Goal: Task Accomplishment & Management: Use online tool/utility

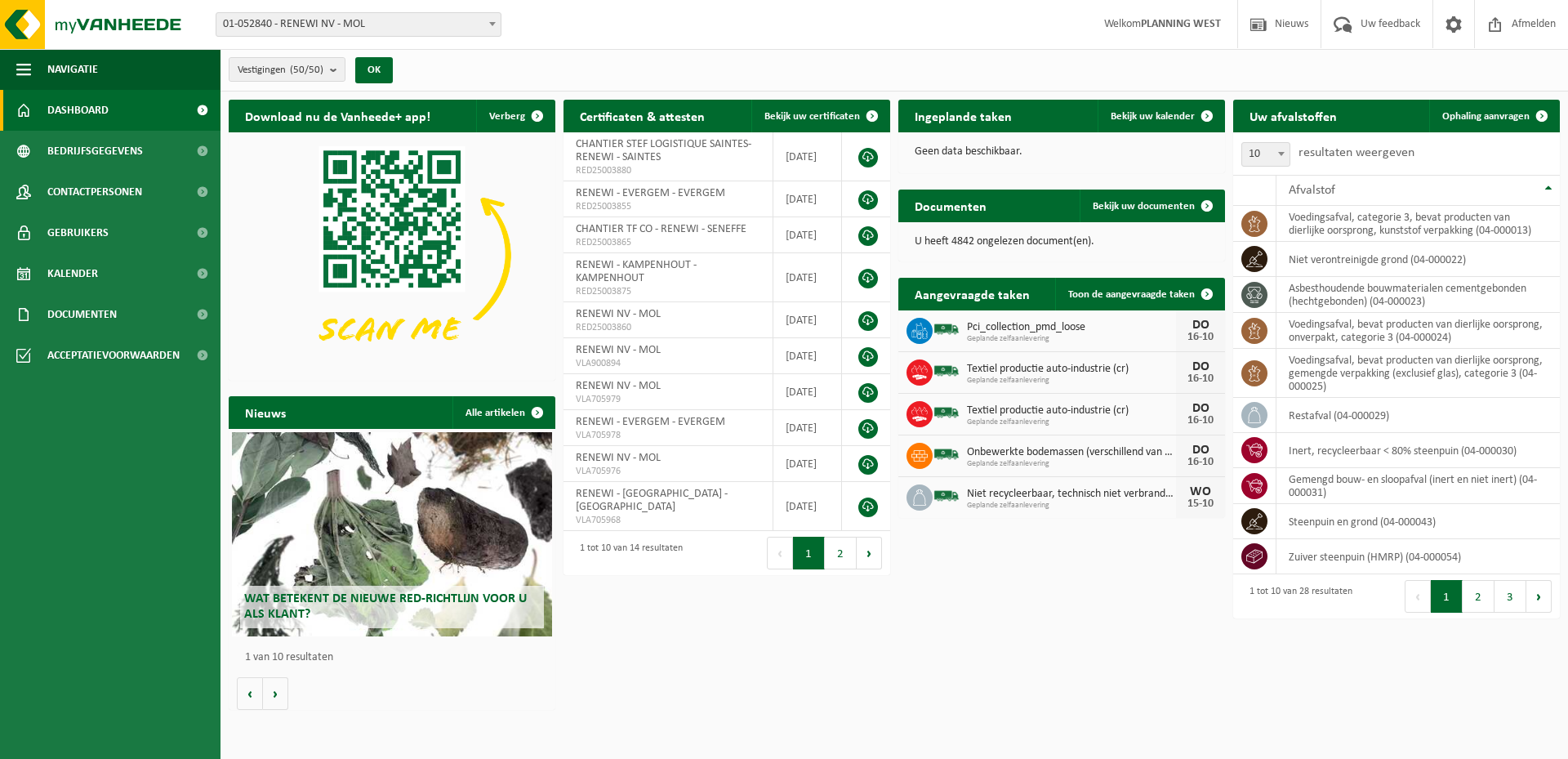
click at [897, 375] on div "Aangevraagde taken Toon de aangevraagde taken Pci_collection_pmd_loose Geplande…" at bounding box center [1061, 398] width 335 height 256
click at [922, 375] on icon at bounding box center [919, 376] width 14 height 4
click at [1168, 301] on link "Toon de aangevraagde taken" at bounding box center [1139, 294] width 168 height 32
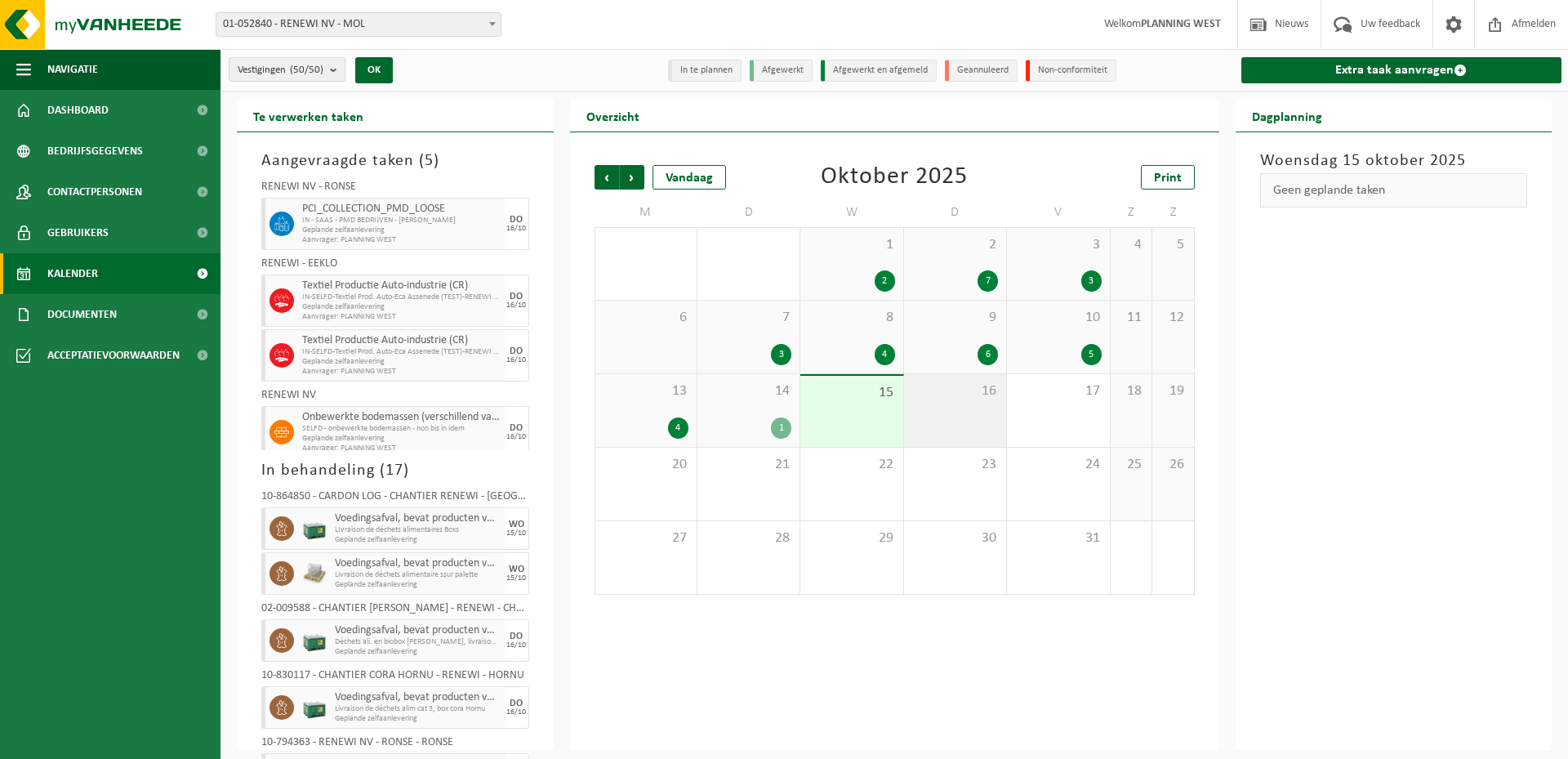
click at [961, 429] on div "16" at bounding box center [955, 410] width 102 height 72
click at [424, 309] on span "Geplande zelfaanlevering" at bounding box center [401, 307] width 199 height 10
click at [319, 362] on span "Geplande zelfaanlevering" at bounding box center [401, 362] width 199 height 10
click at [270, 362] on div at bounding box center [279, 355] width 37 height 52
click at [829, 389] on span "15" at bounding box center [851, 393] width 86 height 18
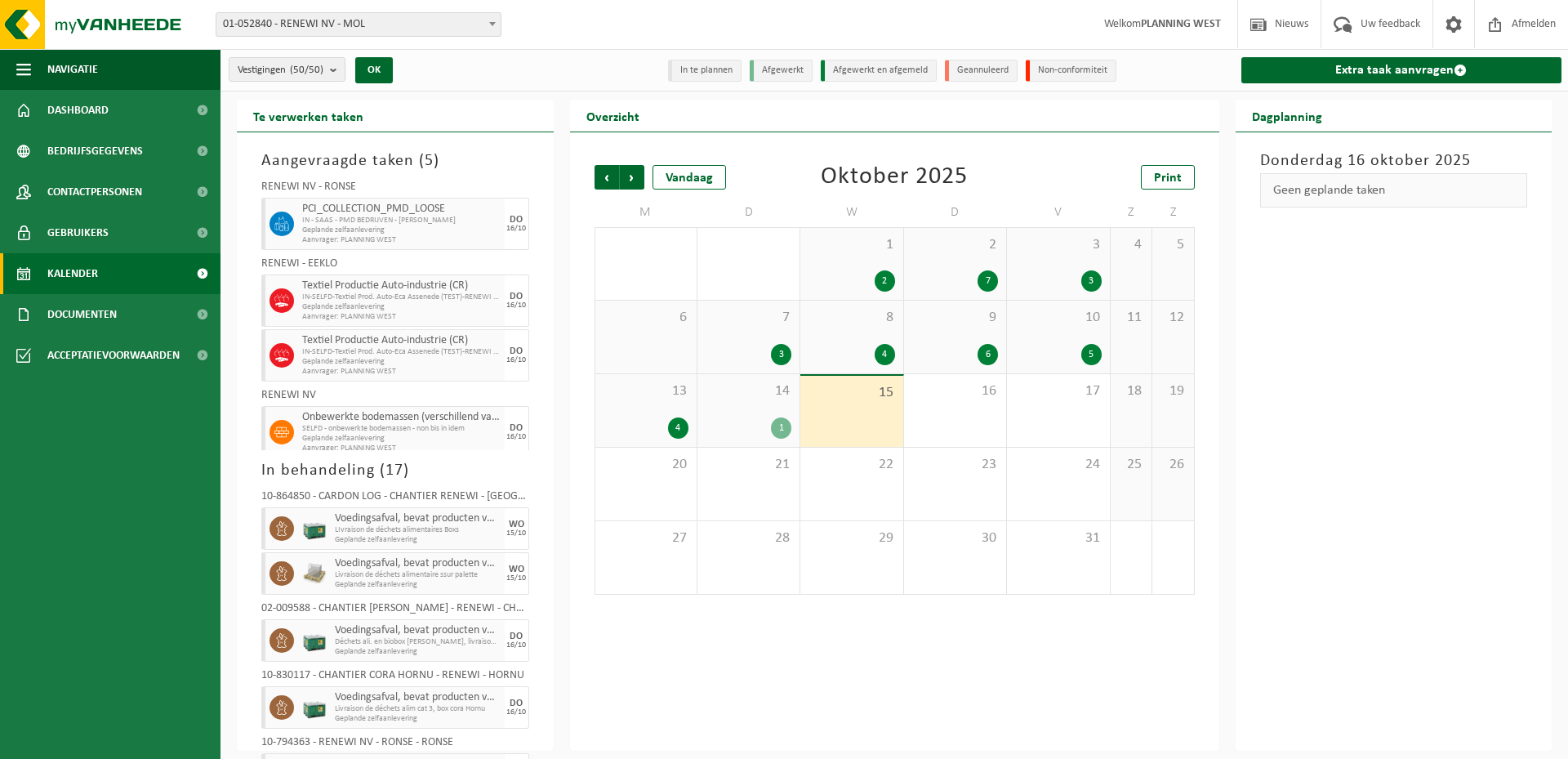
click at [766, 406] on div "14 1" at bounding box center [748, 410] width 102 height 72
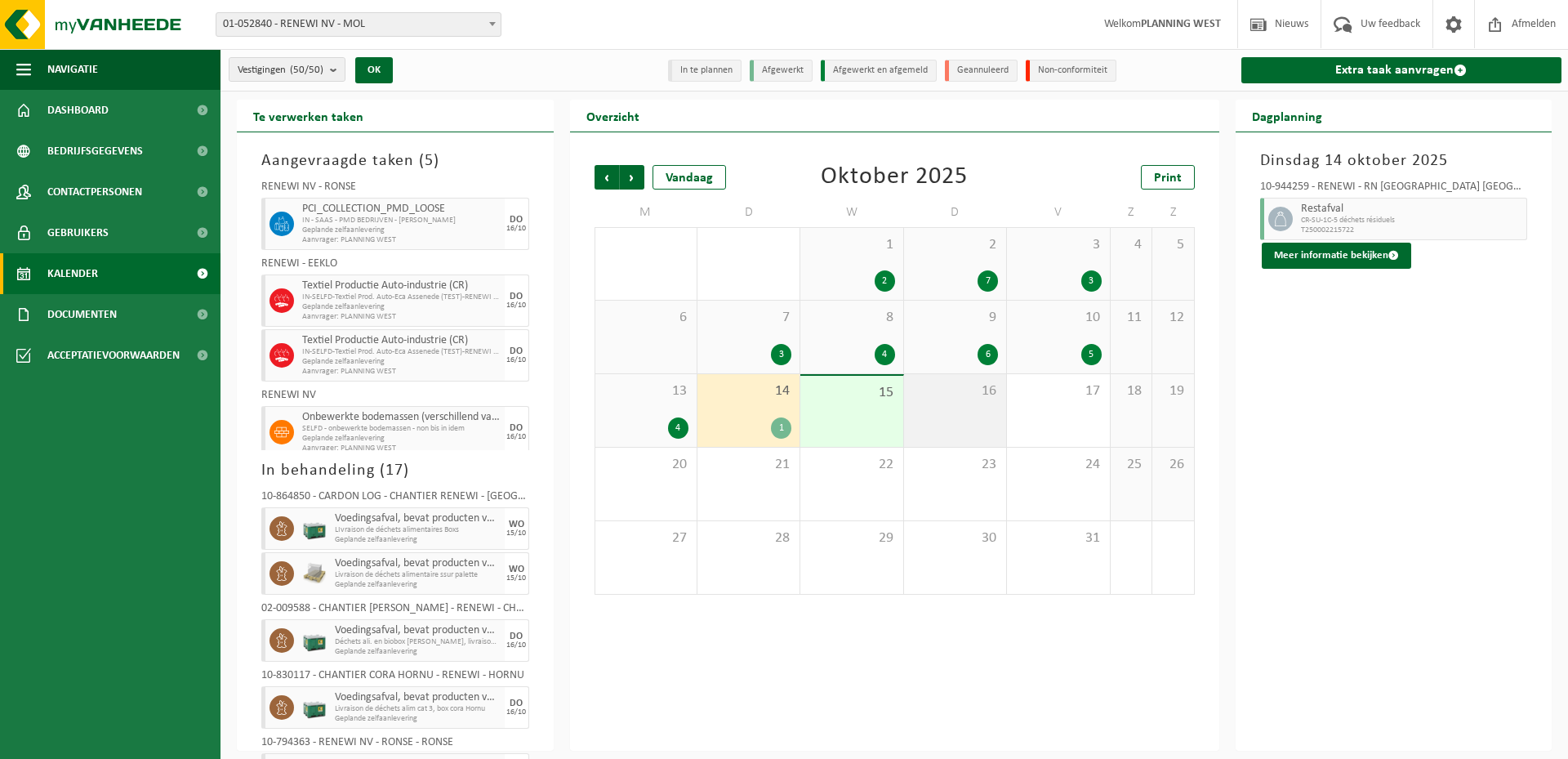
click at [968, 414] on div "16" at bounding box center [955, 410] width 102 height 72
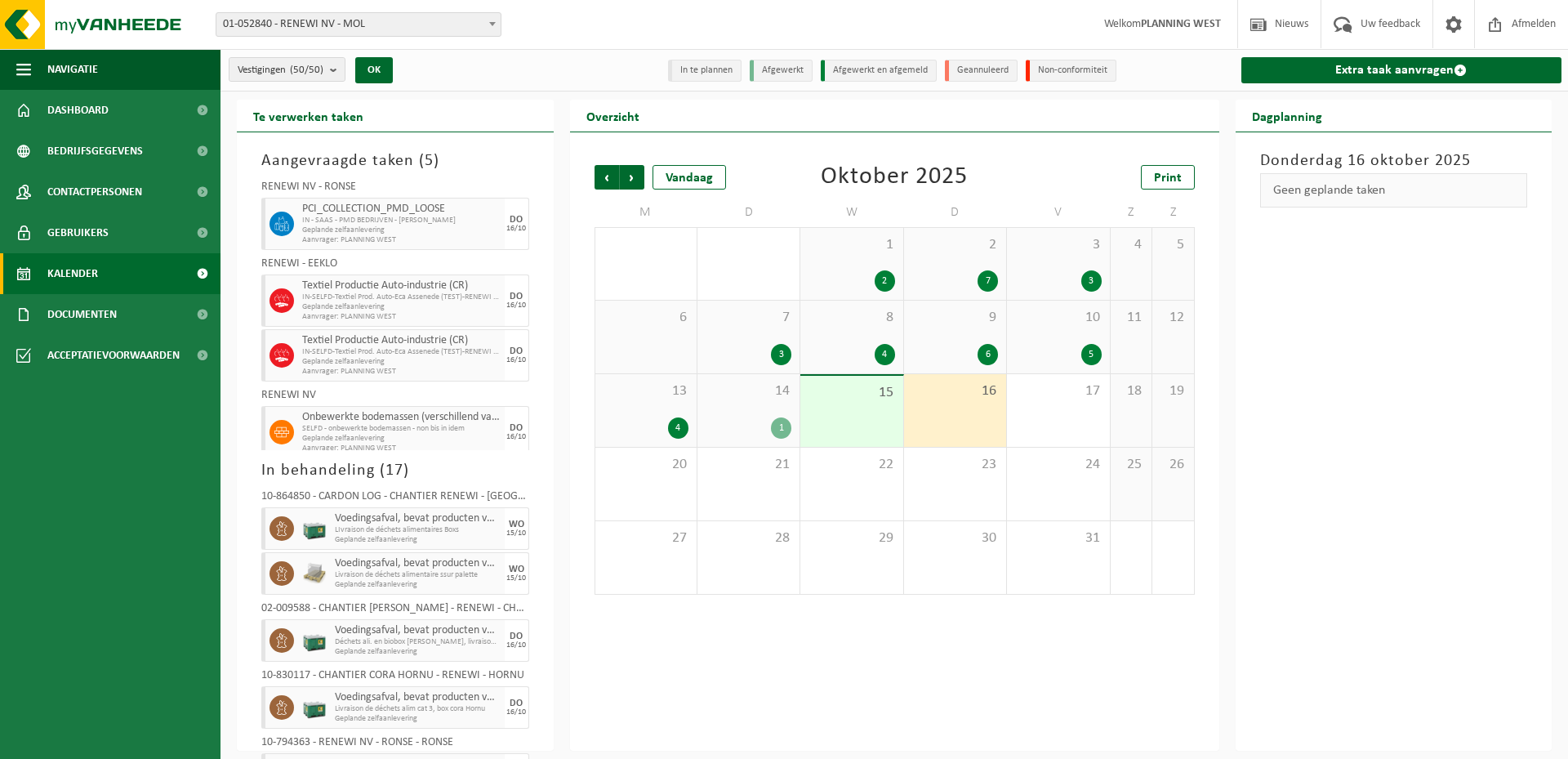
click at [326, 121] on h2 "Te verwerken taken" at bounding box center [309, 116] width 143 height 32
click at [370, 361] on span "Geplande zelfaanlevering" at bounding box center [401, 362] width 199 height 10
click at [720, 73] on li "In te plannen" at bounding box center [705, 71] width 73 height 22
click at [760, 74] on li "Afgewerkt" at bounding box center [781, 71] width 63 height 22
click at [884, 75] on li "Afgewerkt en afgemeld" at bounding box center [878, 71] width 116 height 22
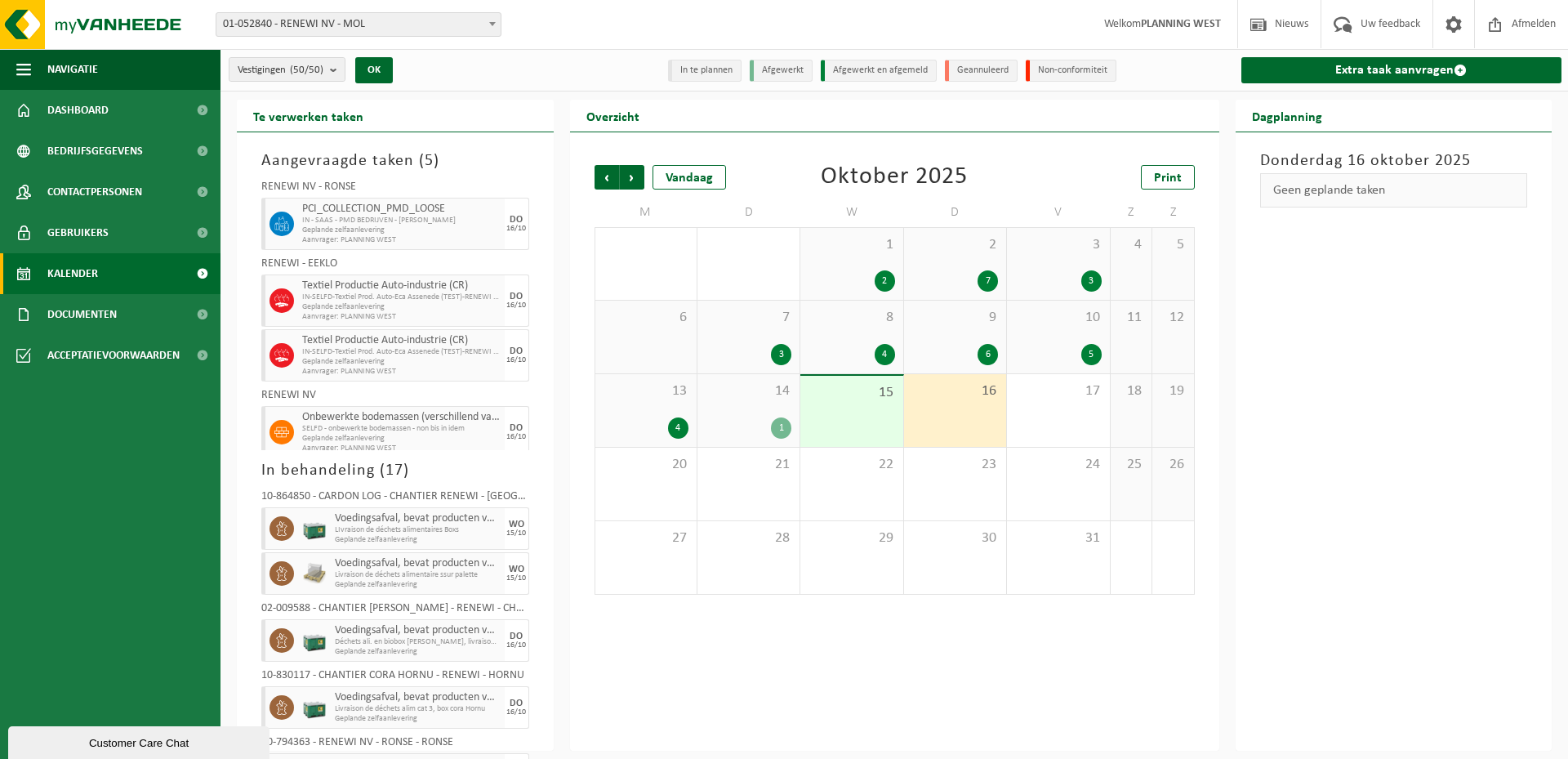
click at [116, 271] on link "Kalender" at bounding box center [110, 273] width 220 height 41
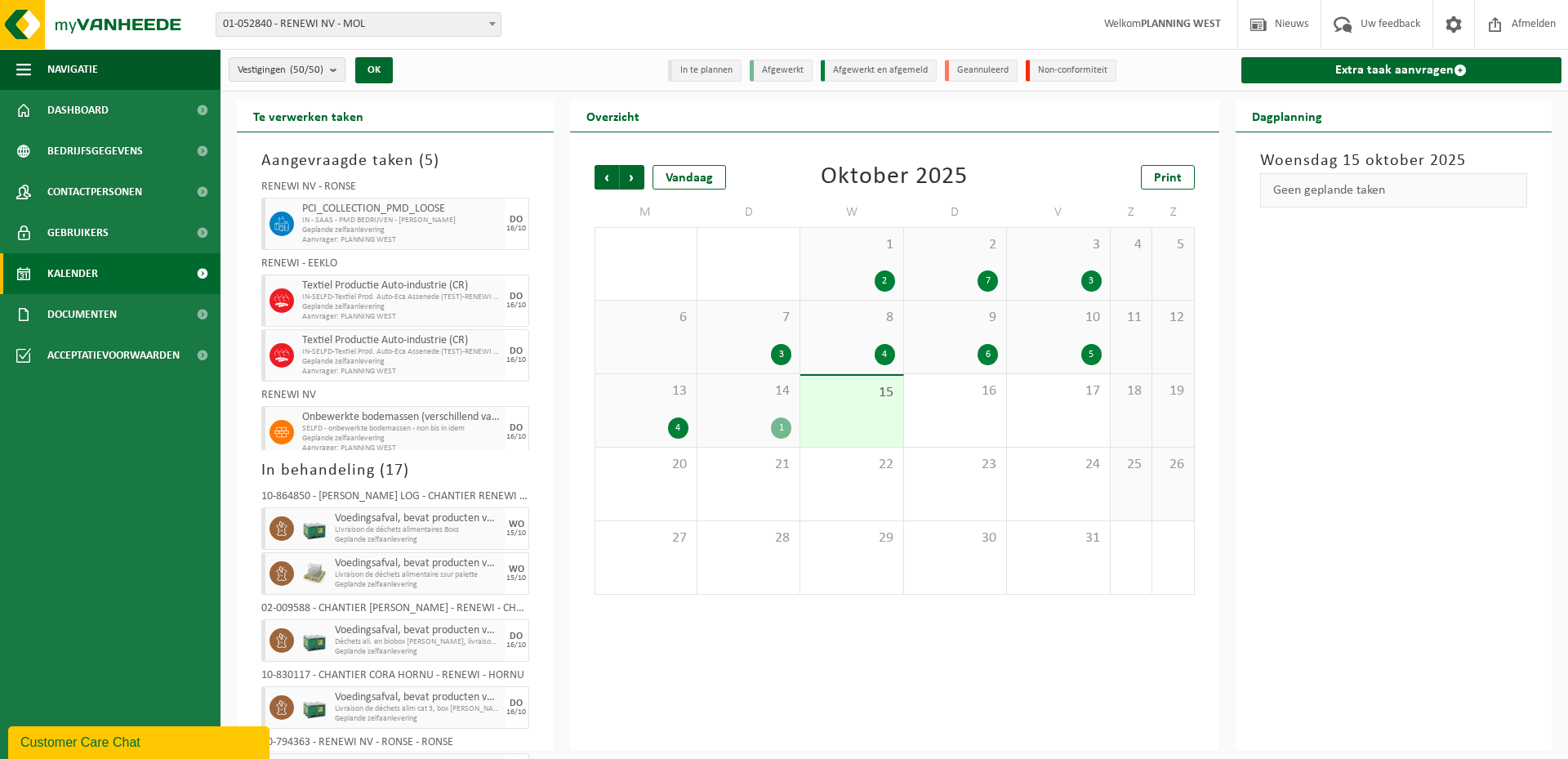
click at [438, 308] on span "Geplande zelfaanlevering" at bounding box center [401, 307] width 199 height 10
click at [266, 293] on div at bounding box center [279, 300] width 37 height 52
click at [293, 301] on span at bounding box center [281, 300] width 24 height 24
click at [319, 118] on h2 "Te verwerken taken" at bounding box center [309, 116] width 143 height 32
click at [314, 77] on span "Vestigingen (50/50)" at bounding box center [280, 70] width 86 height 24
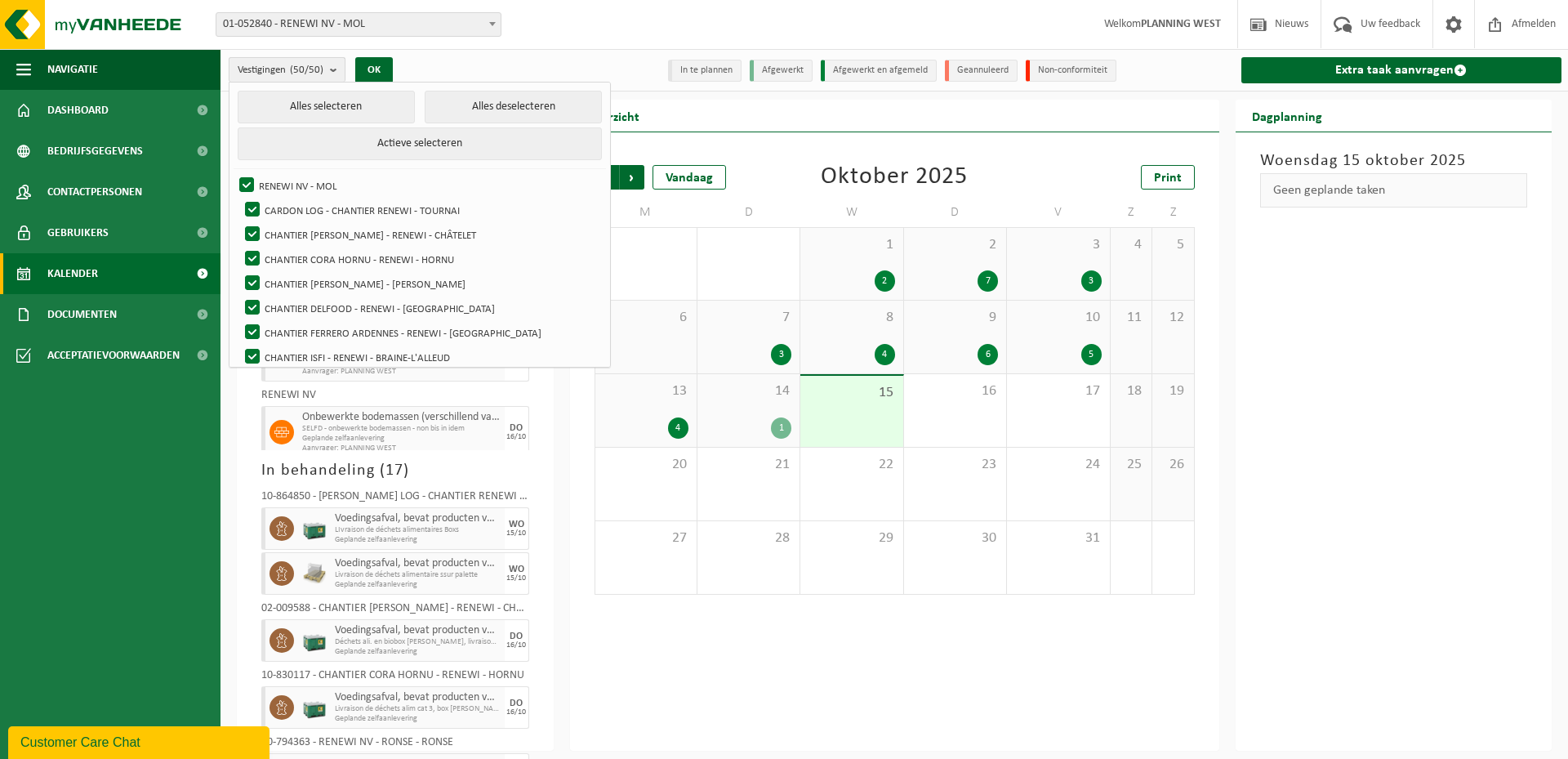
click at [314, 75] on count "(50/50)" at bounding box center [307, 70] width 33 height 11
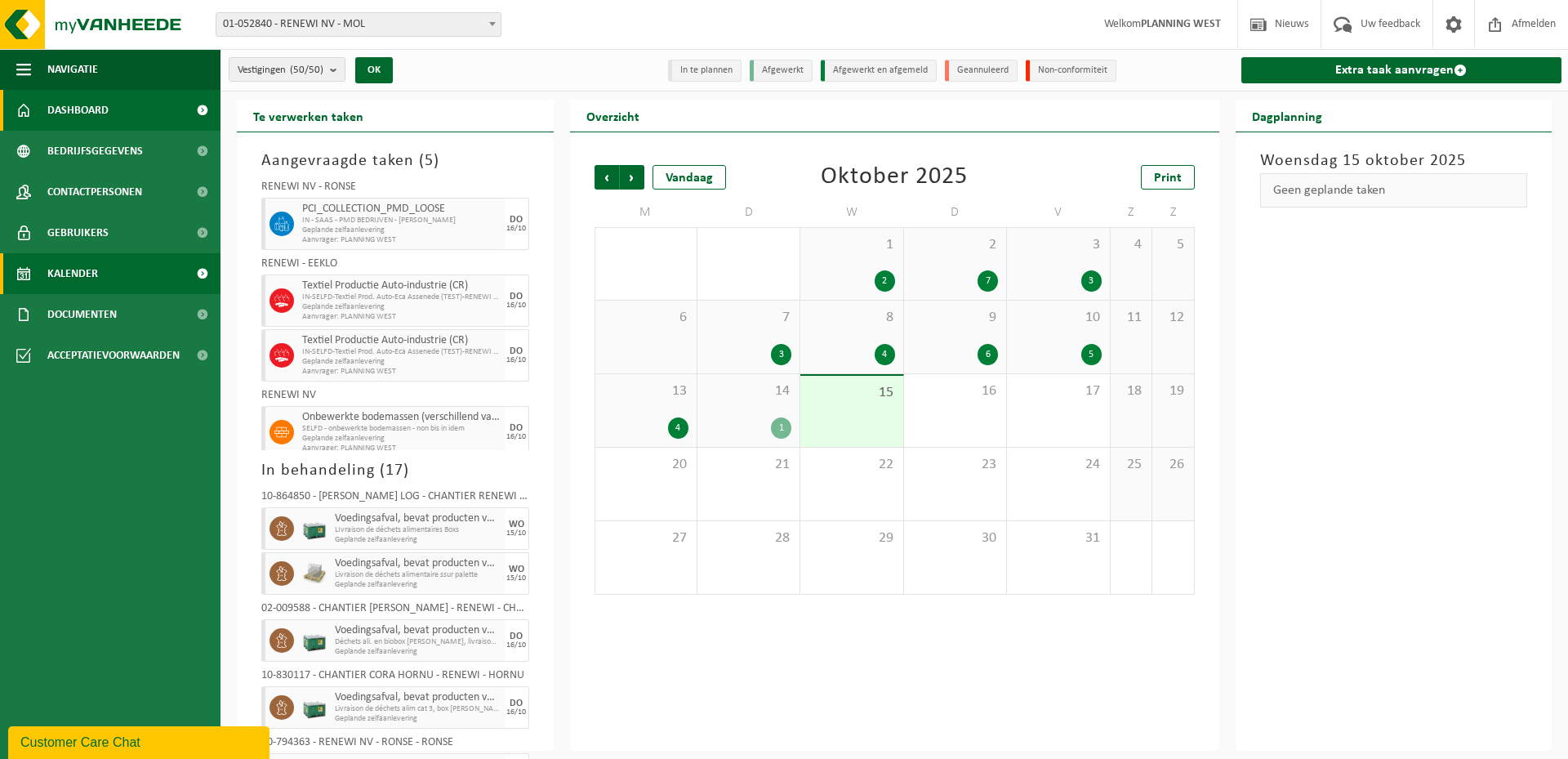
click at [122, 112] on link "Dashboard" at bounding box center [110, 110] width 220 height 41
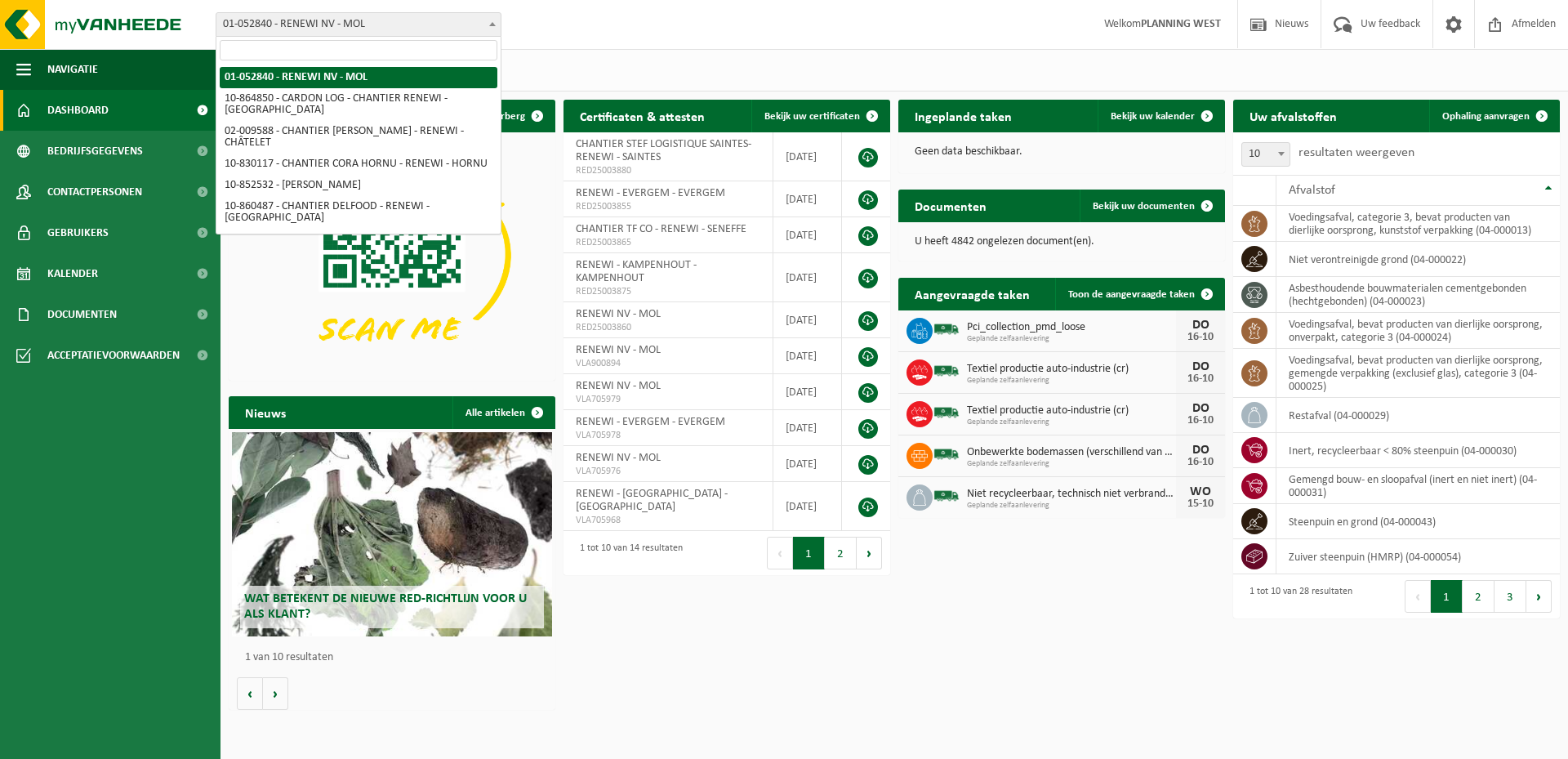
click at [382, 23] on span "01-052840 - RENEWI NV - MOL" at bounding box center [359, 24] width 284 height 22
click at [628, 40] on div "Vestiging: 01-052840 - RENEWI NV - MOL 10-864850 - CARDON LOG - CHANTIER RENEWI…" at bounding box center [784, 25] width 1568 height 50
click at [398, 15] on span "01-052840 - RENEWI NV - MOL" at bounding box center [359, 24] width 284 height 22
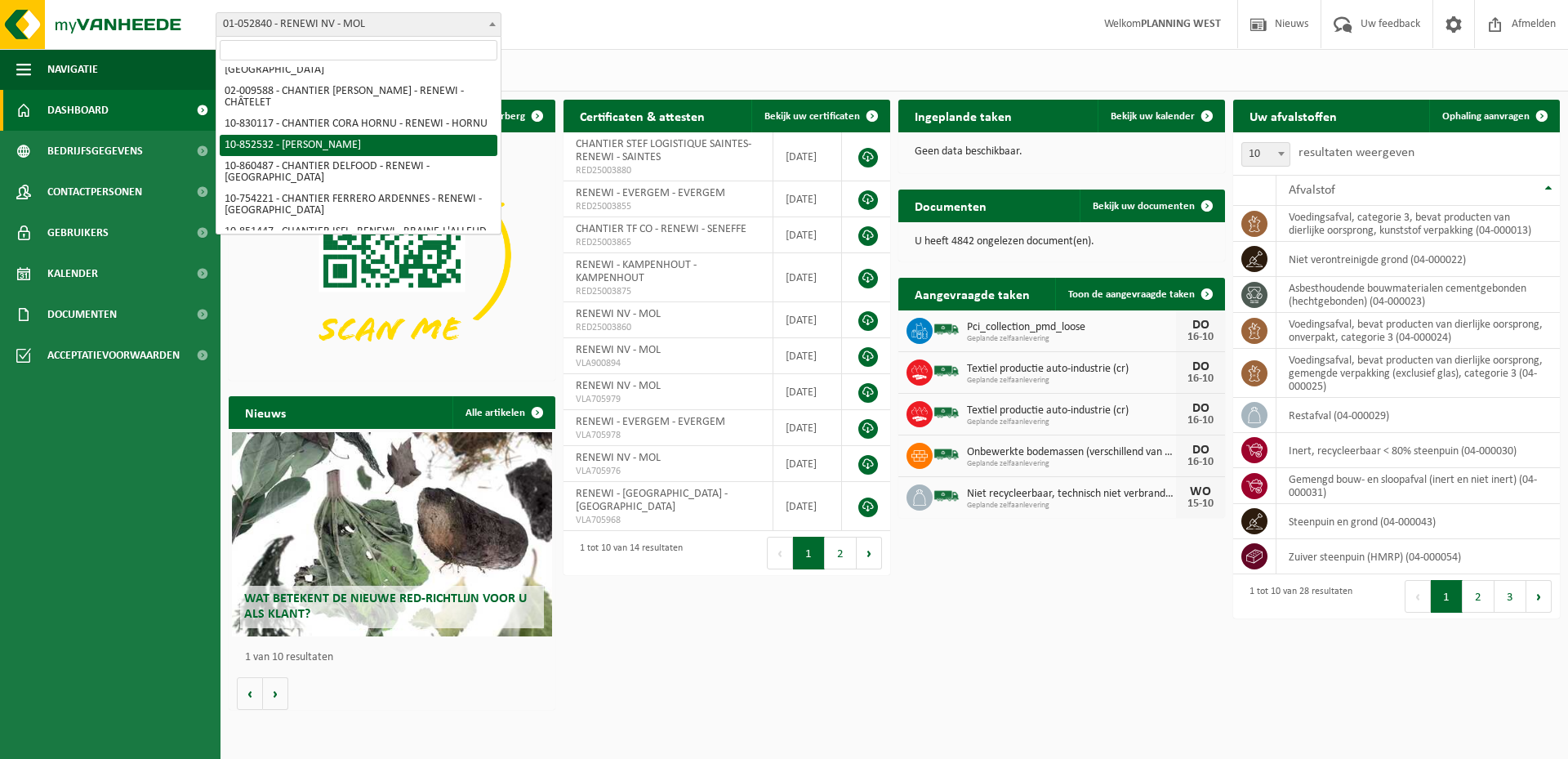
scroll to position [82, 0]
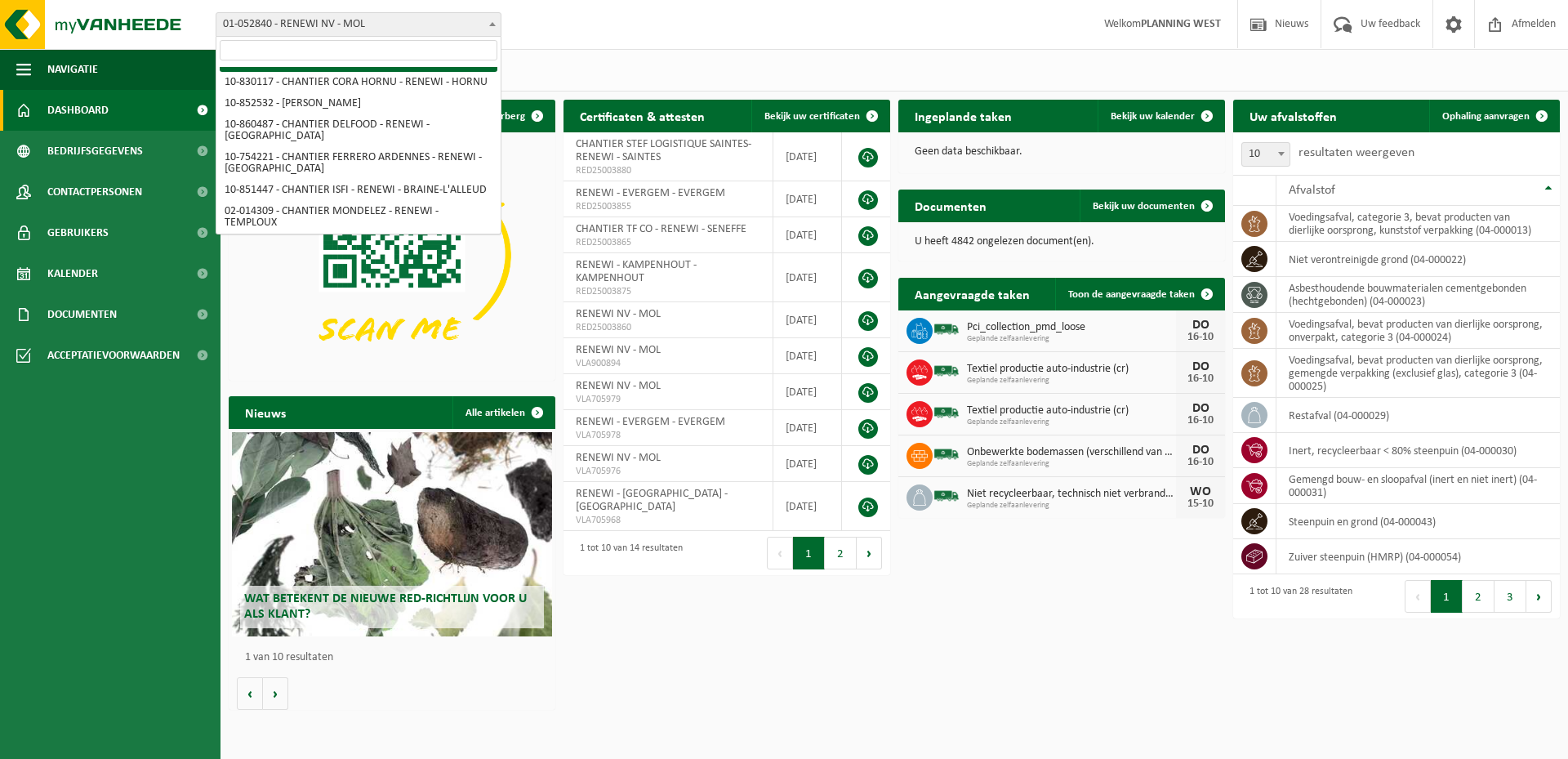
click at [424, 50] on input "search" at bounding box center [359, 50] width 278 height 21
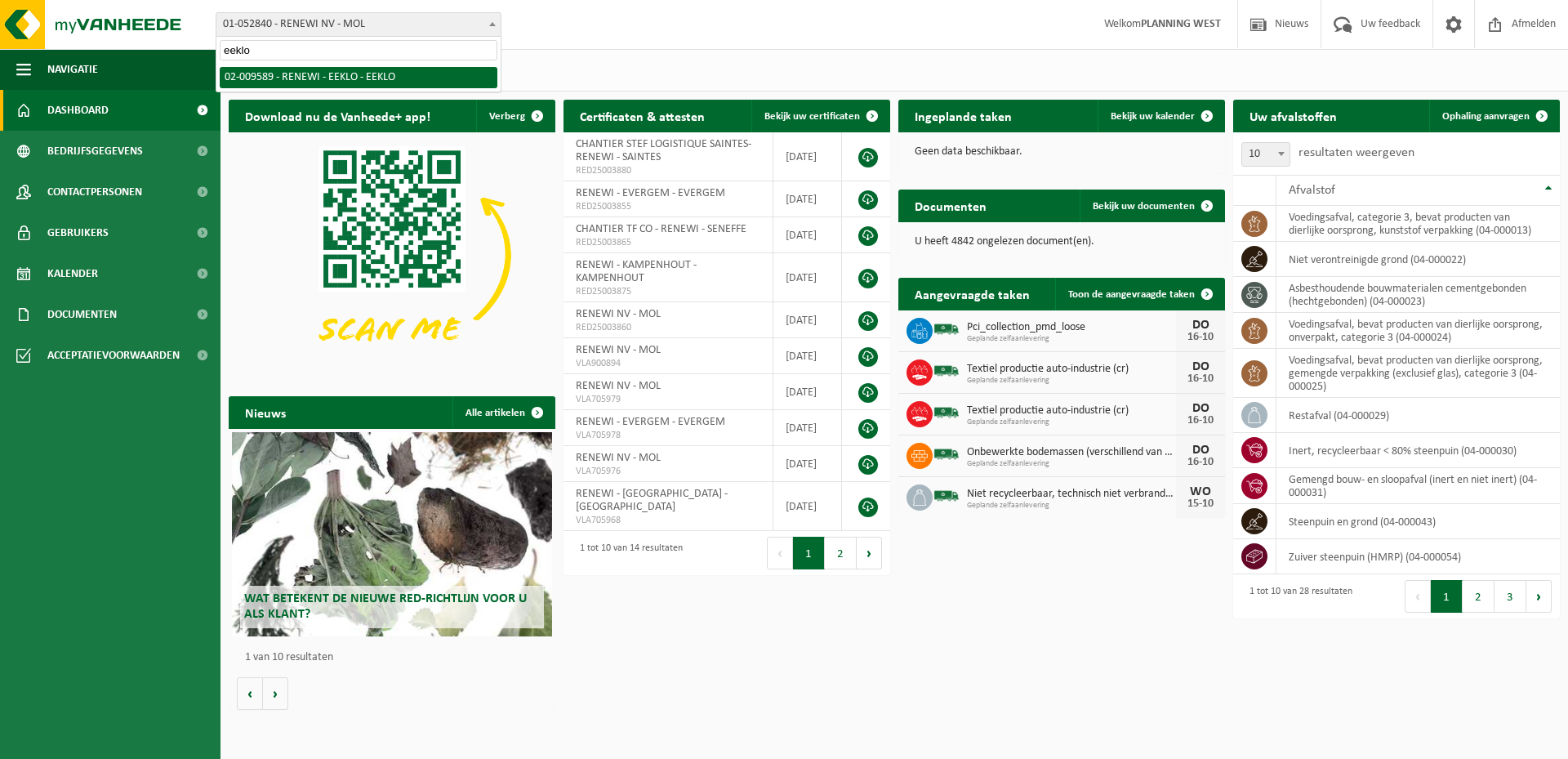
type input "eeklo"
select select "1811"
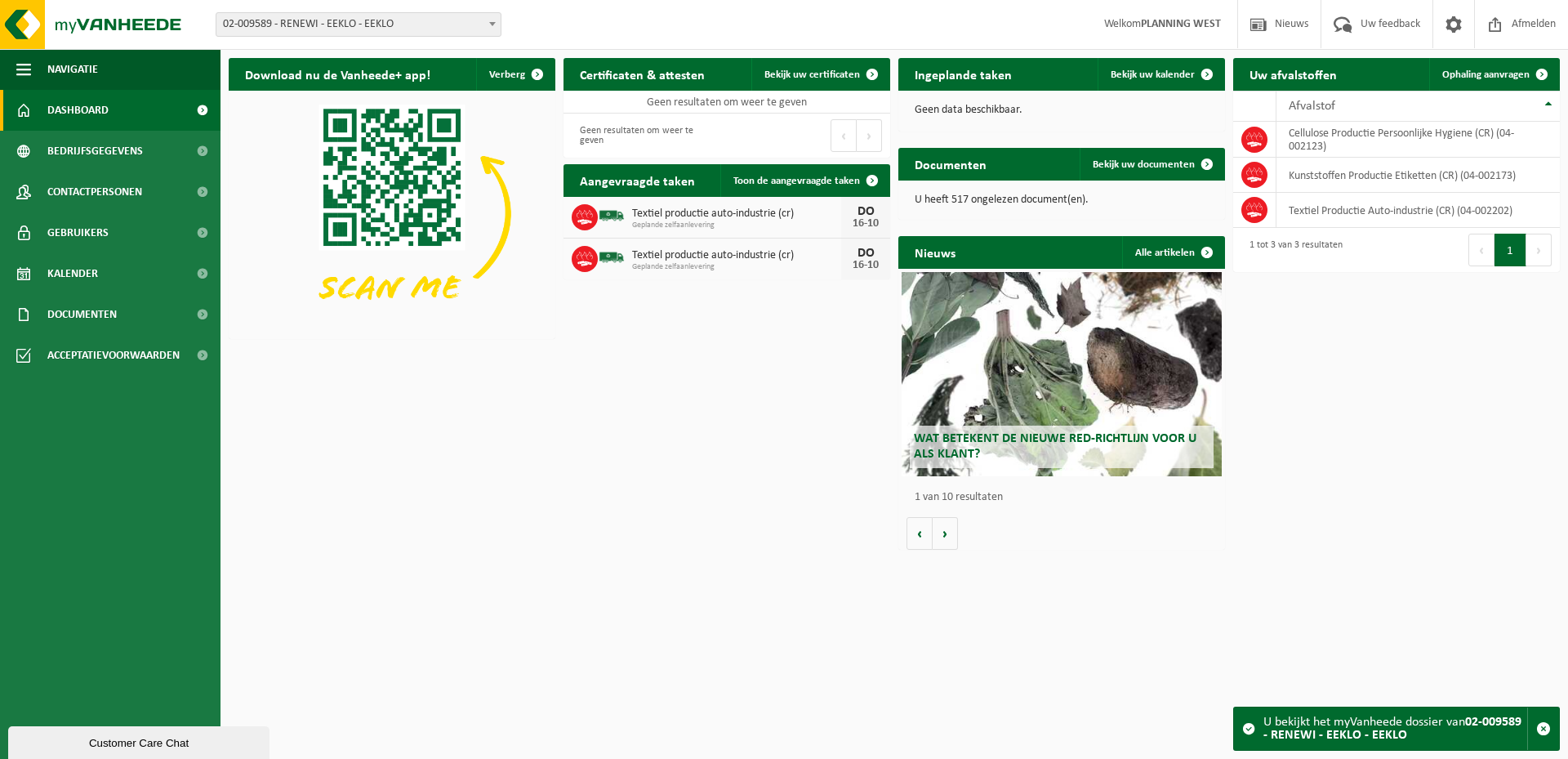
click at [588, 218] on icon at bounding box center [585, 217] width 17 height 17
click at [583, 258] on icon at bounding box center [585, 259] width 17 height 17
click at [693, 271] on span "Geplande zelfaanlevering" at bounding box center [736, 267] width 209 height 10
click at [1152, 161] on span "Bekijk uw documenten" at bounding box center [1144, 164] width 102 height 11
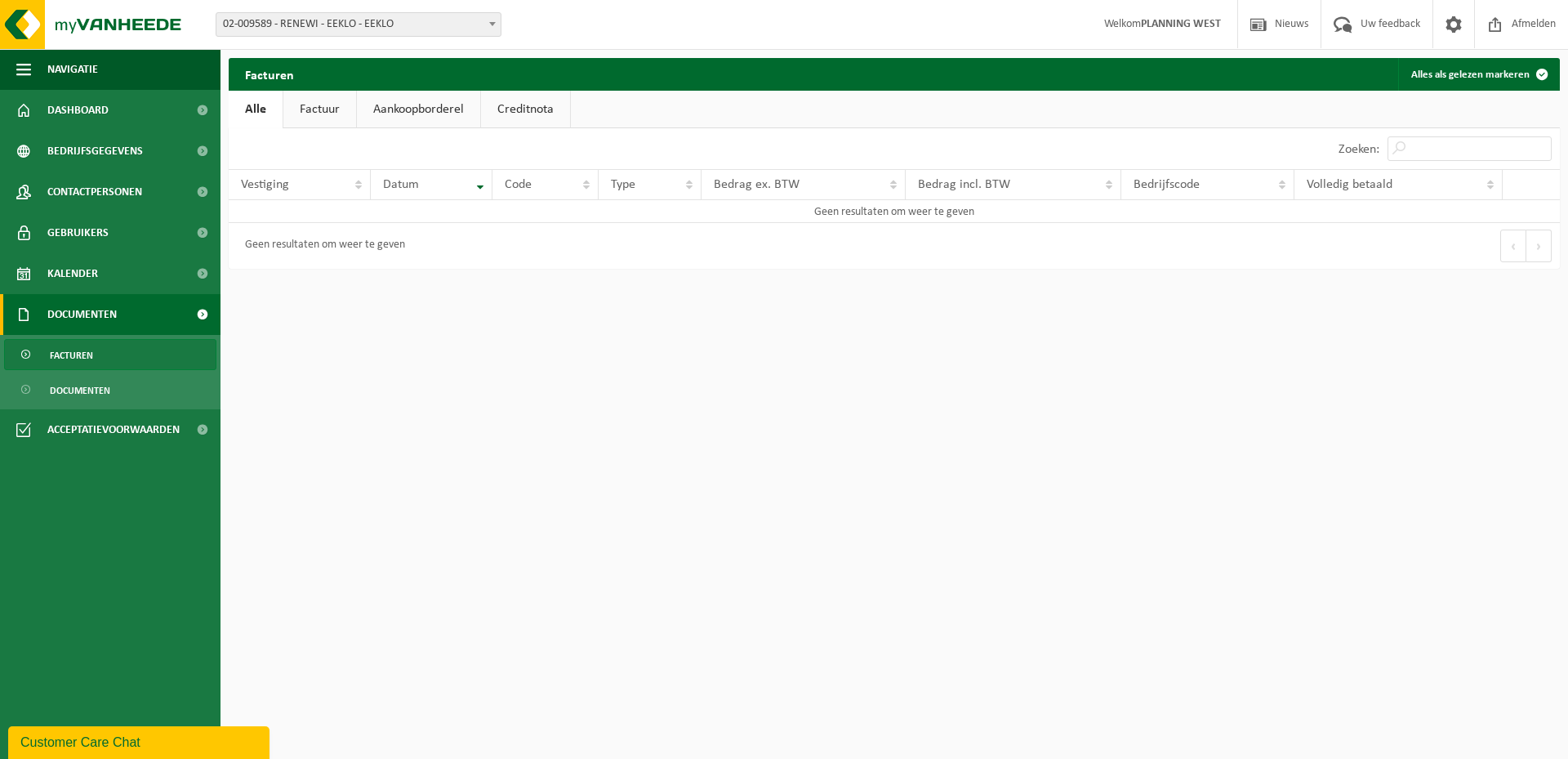
click at [456, 118] on link "Aankoopborderel" at bounding box center [418, 109] width 123 height 37
click at [377, 115] on link "Aankoopborderel" at bounding box center [422, 109] width 131 height 37
click at [347, 115] on link "Factuur" at bounding box center [319, 109] width 72 height 37
click at [235, 115] on link "Alle" at bounding box center [255, 109] width 53 height 37
click at [544, 101] on link "Creditnota" at bounding box center [525, 109] width 89 height 37
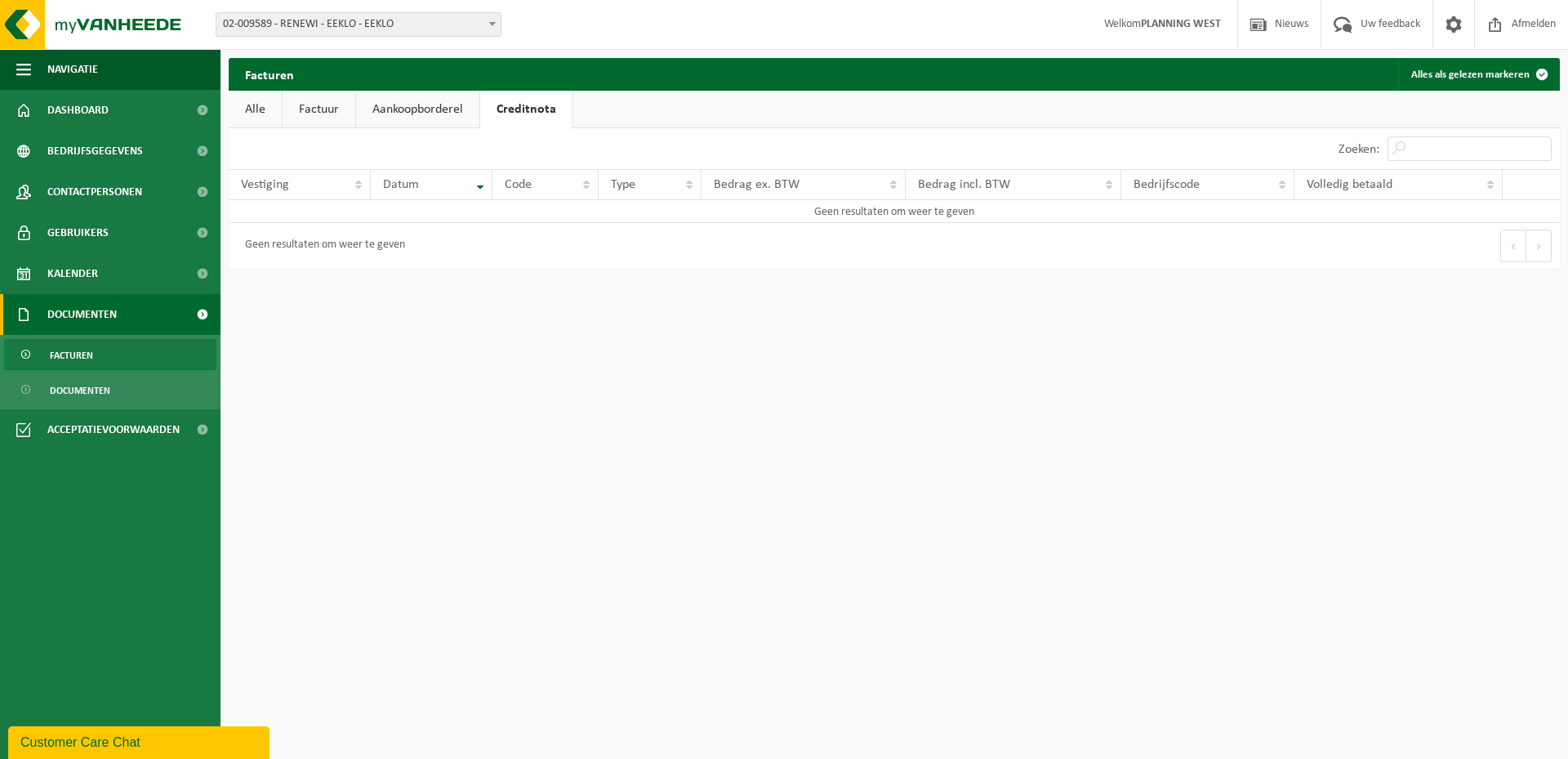
click at [275, 99] on link "Alle" at bounding box center [255, 109] width 53 height 37
click at [404, 232] on div "Geen resultaten om weer te geven" at bounding box center [321, 246] width 168 height 29
click at [290, 244] on div "Geen resultaten om weer te geven" at bounding box center [321, 246] width 168 height 29
click at [105, 383] on span "Documenten" at bounding box center [80, 390] width 61 height 31
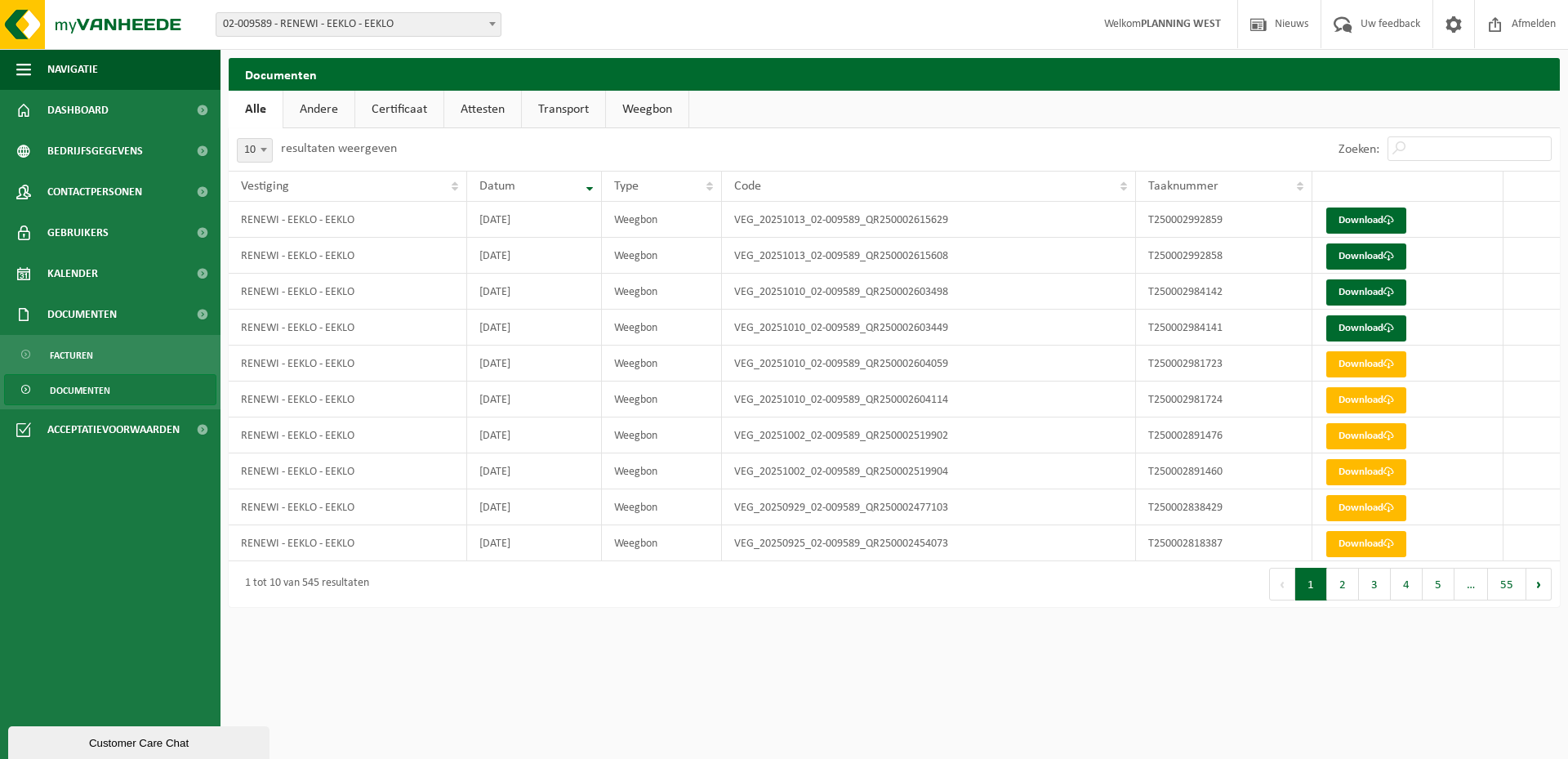
click at [339, 117] on link "Andere" at bounding box center [319, 109] width 71 height 37
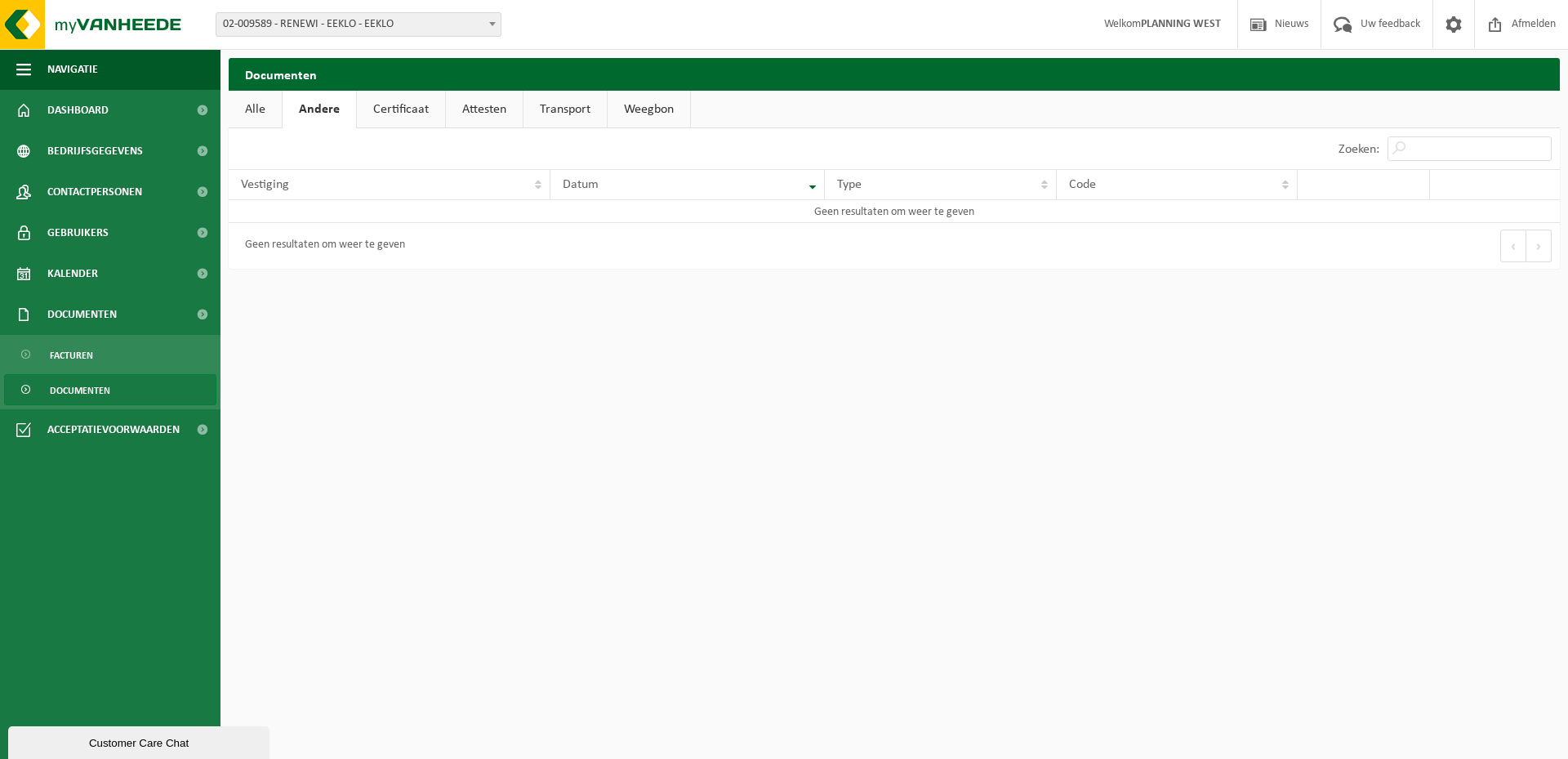
click at [266, 111] on link "Alle" at bounding box center [255, 109] width 53 height 37
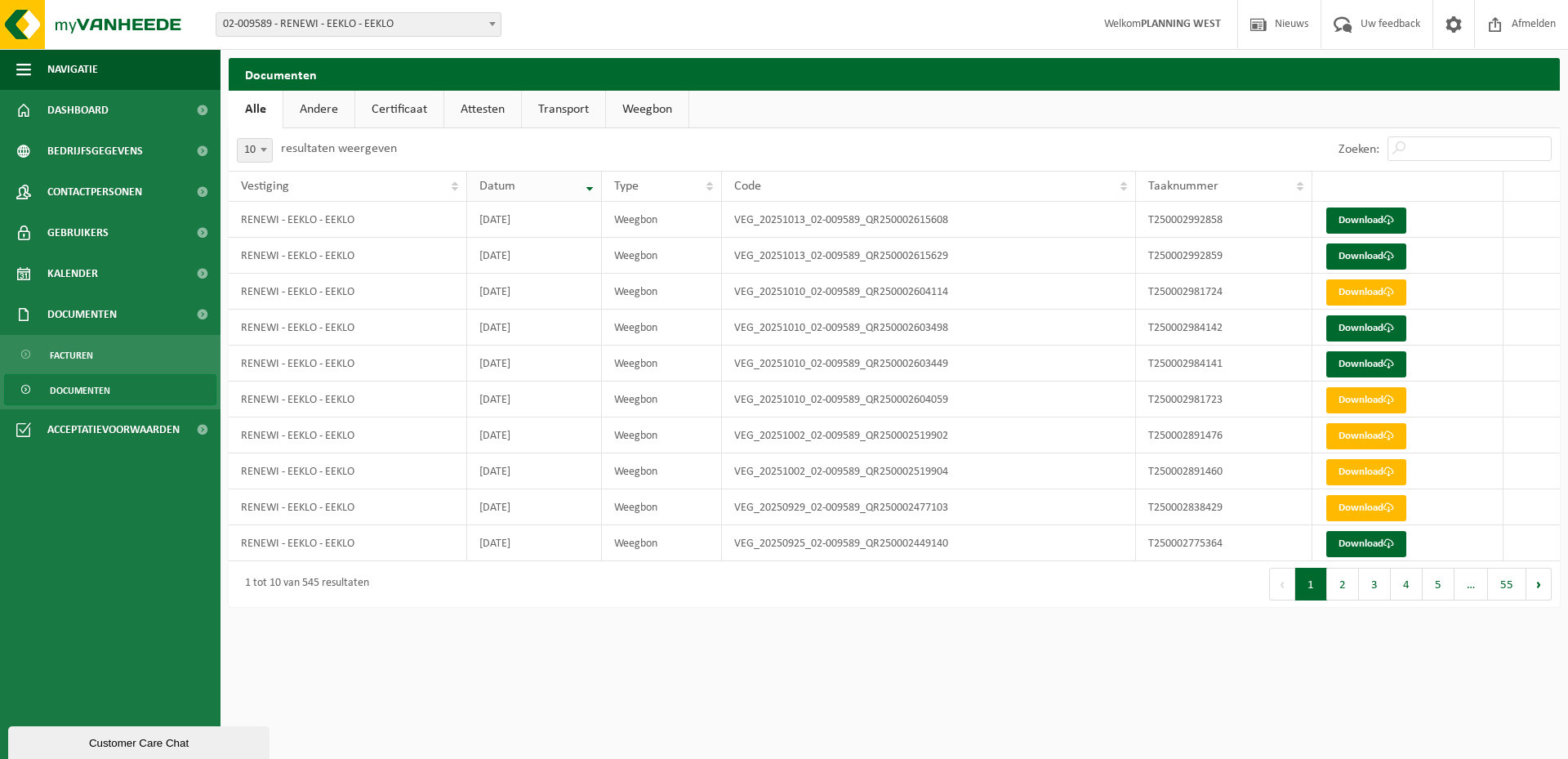
click at [562, 180] on div "Datum" at bounding box center [530, 186] width 101 height 13
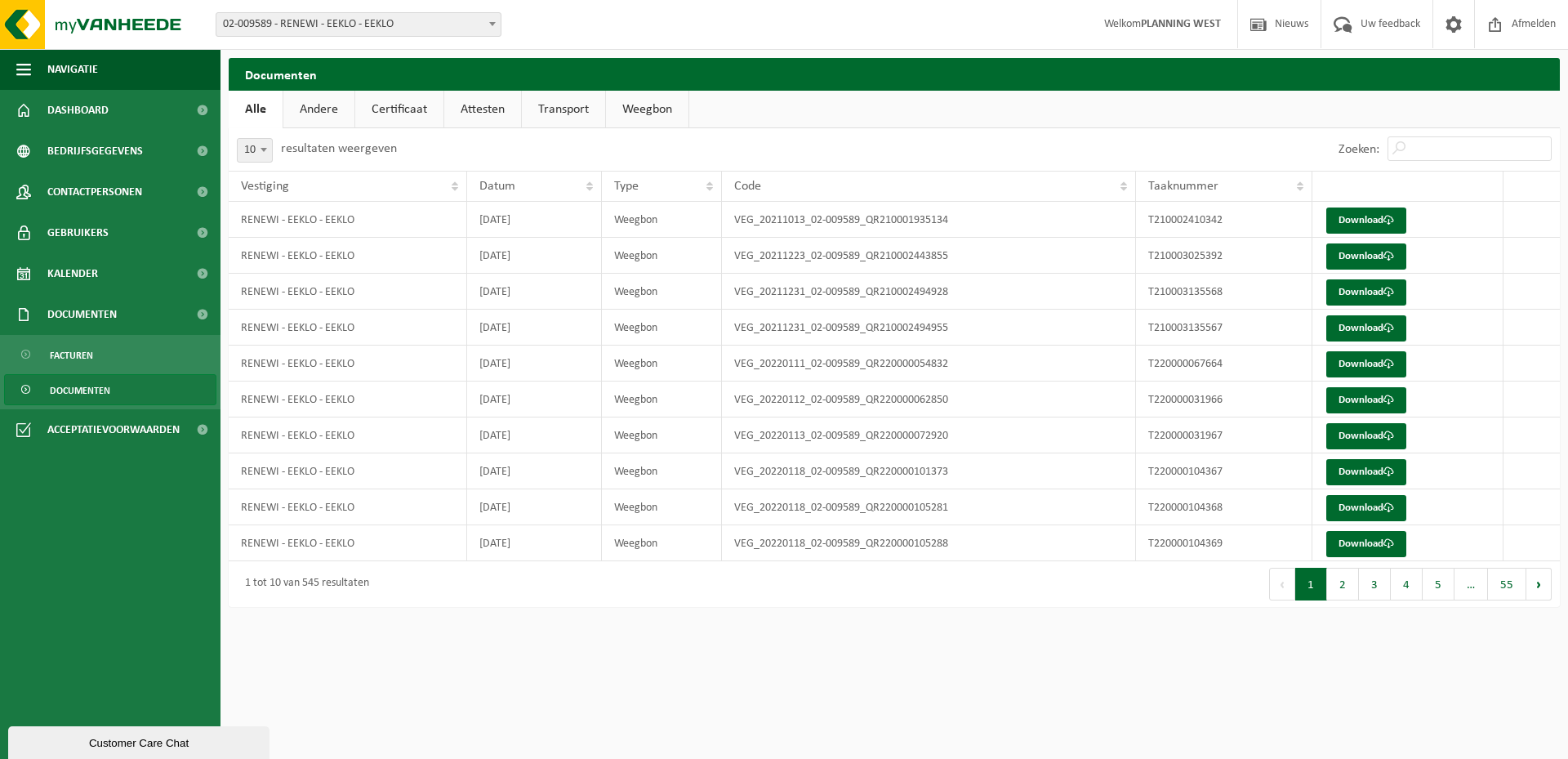
click at [581, 199] on th "Datum" at bounding box center [535, 186] width 135 height 31
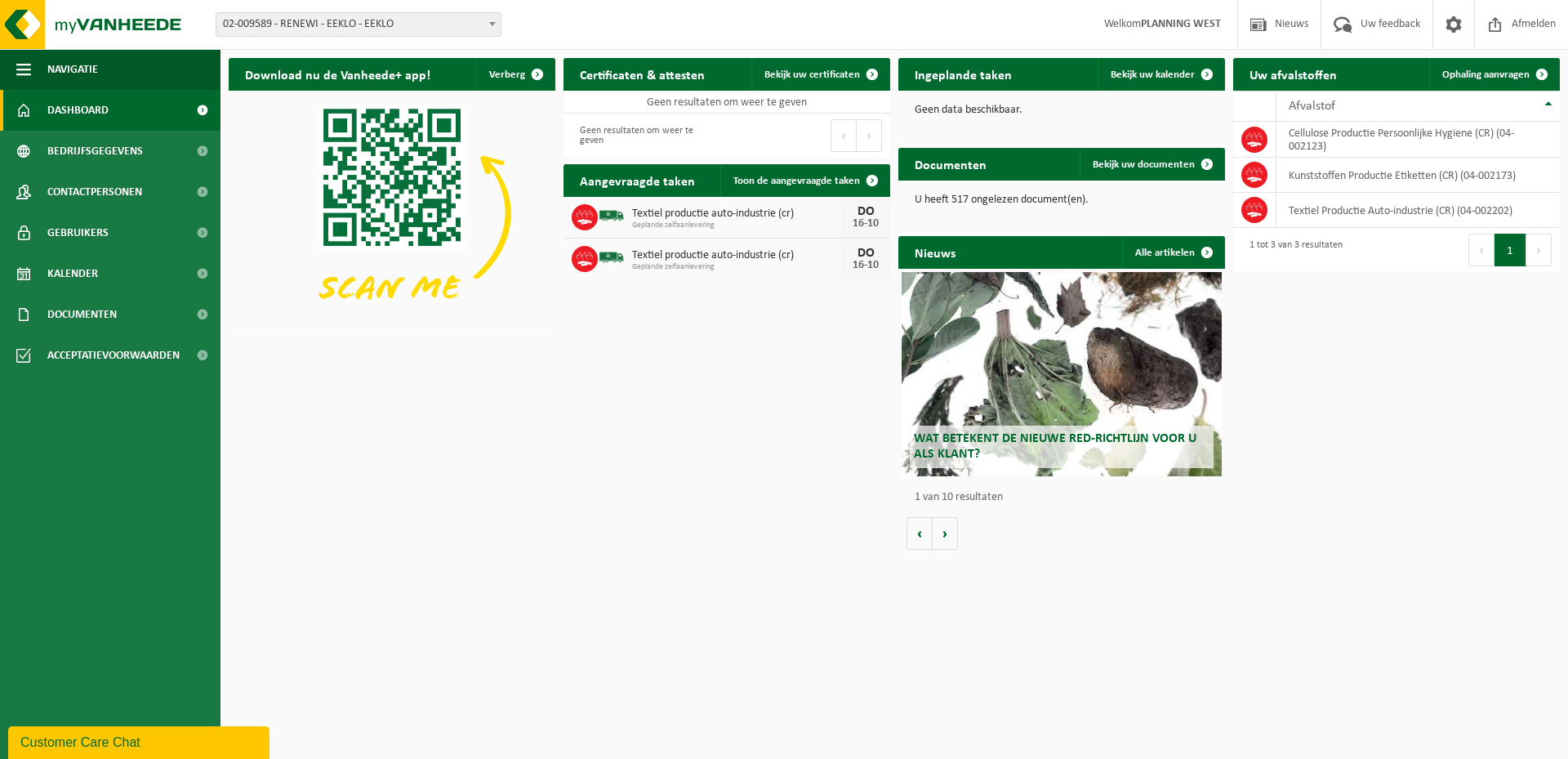
click at [342, 174] on img at bounding box center [392, 213] width 327 height 246
click at [782, 190] on link "Toon de aangevraagde taken" at bounding box center [804, 180] width 168 height 32
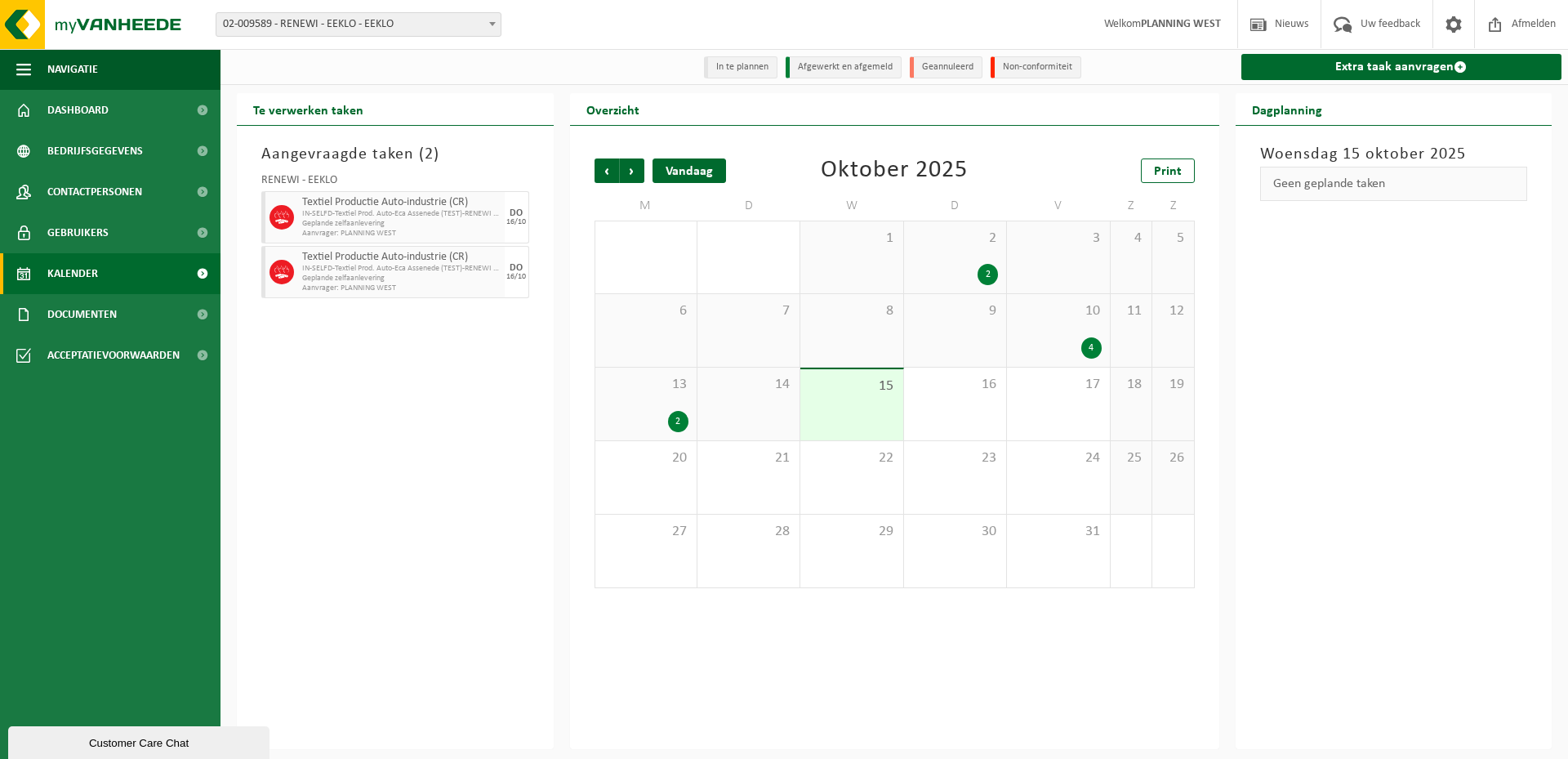
click at [675, 176] on div "Vandaag" at bounding box center [689, 170] width 73 height 24
click at [846, 387] on span "15" at bounding box center [851, 387] width 86 height 18
click at [655, 411] on div "13 2" at bounding box center [646, 404] width 101 height 72
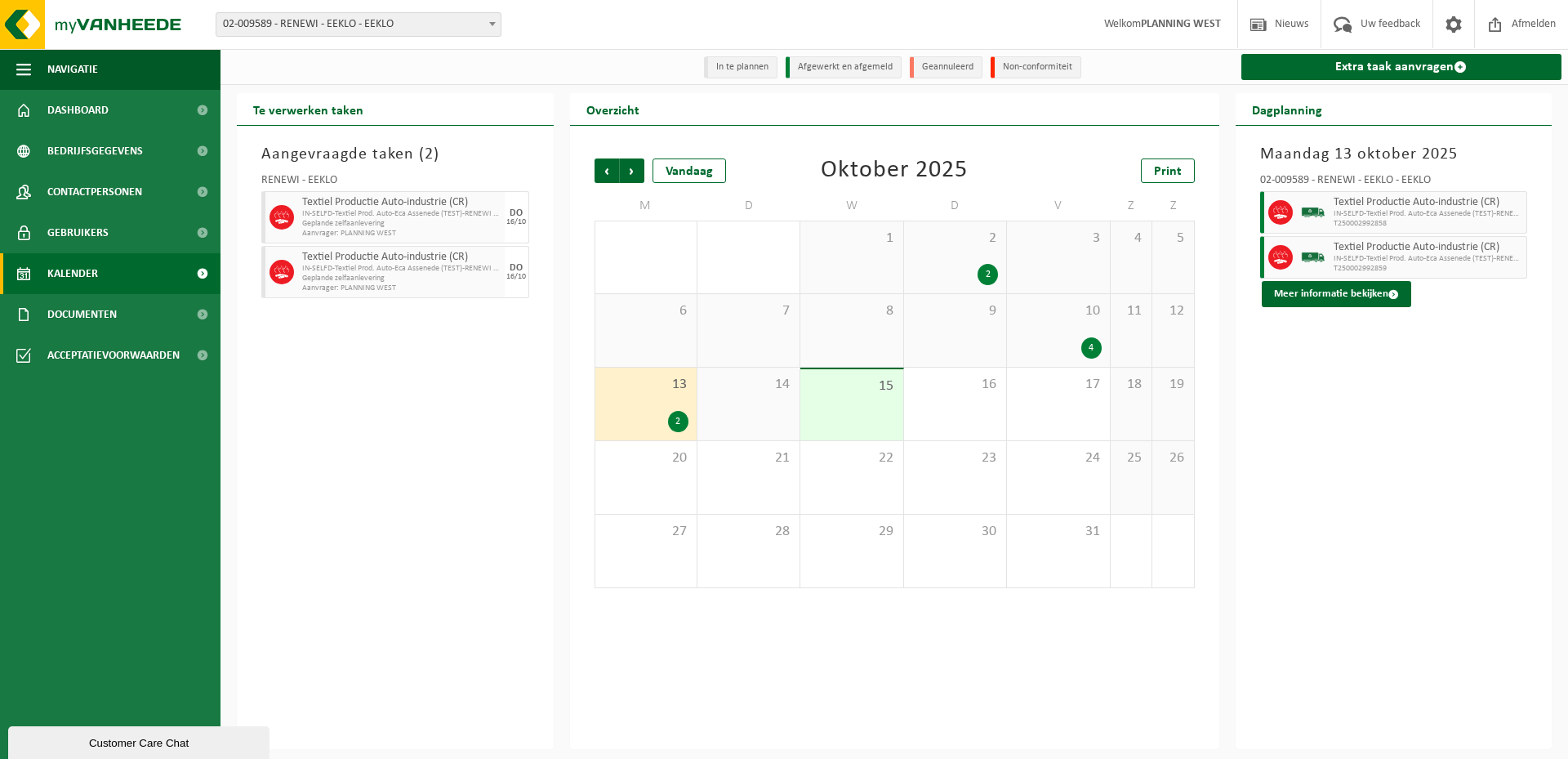
click at [1388, 209] on span "Textiel Productie Auto-industrie (CR)" at bounding box center [1428, 203] width 190 height 13
click at [1318, 296] on button "Meer informatie bekijken" at bounding box center [1337, 294] width 150 height 26
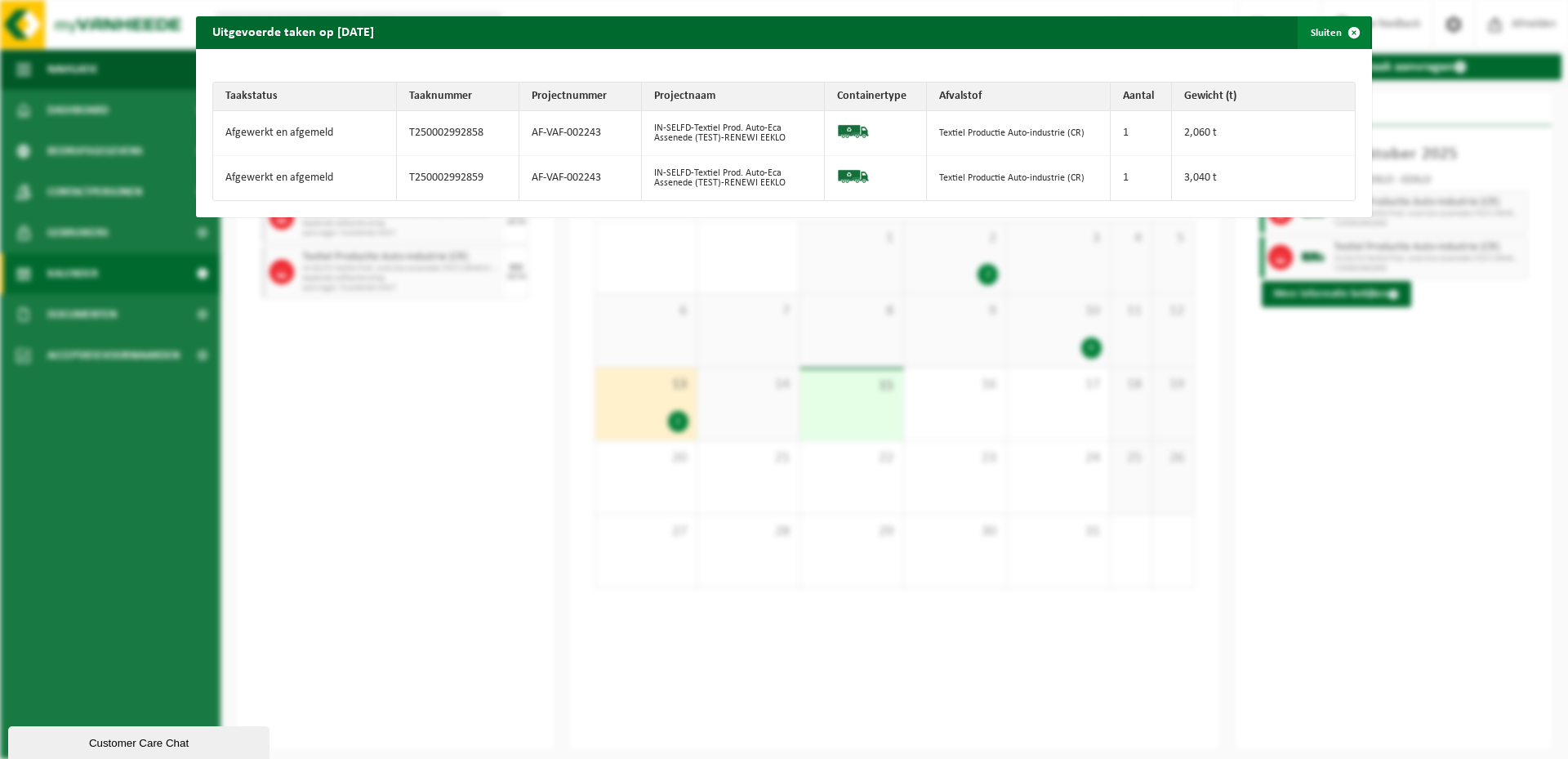
click at [1346, 32] on span "button" at bounding box center [1353, 32] width 32 height 32
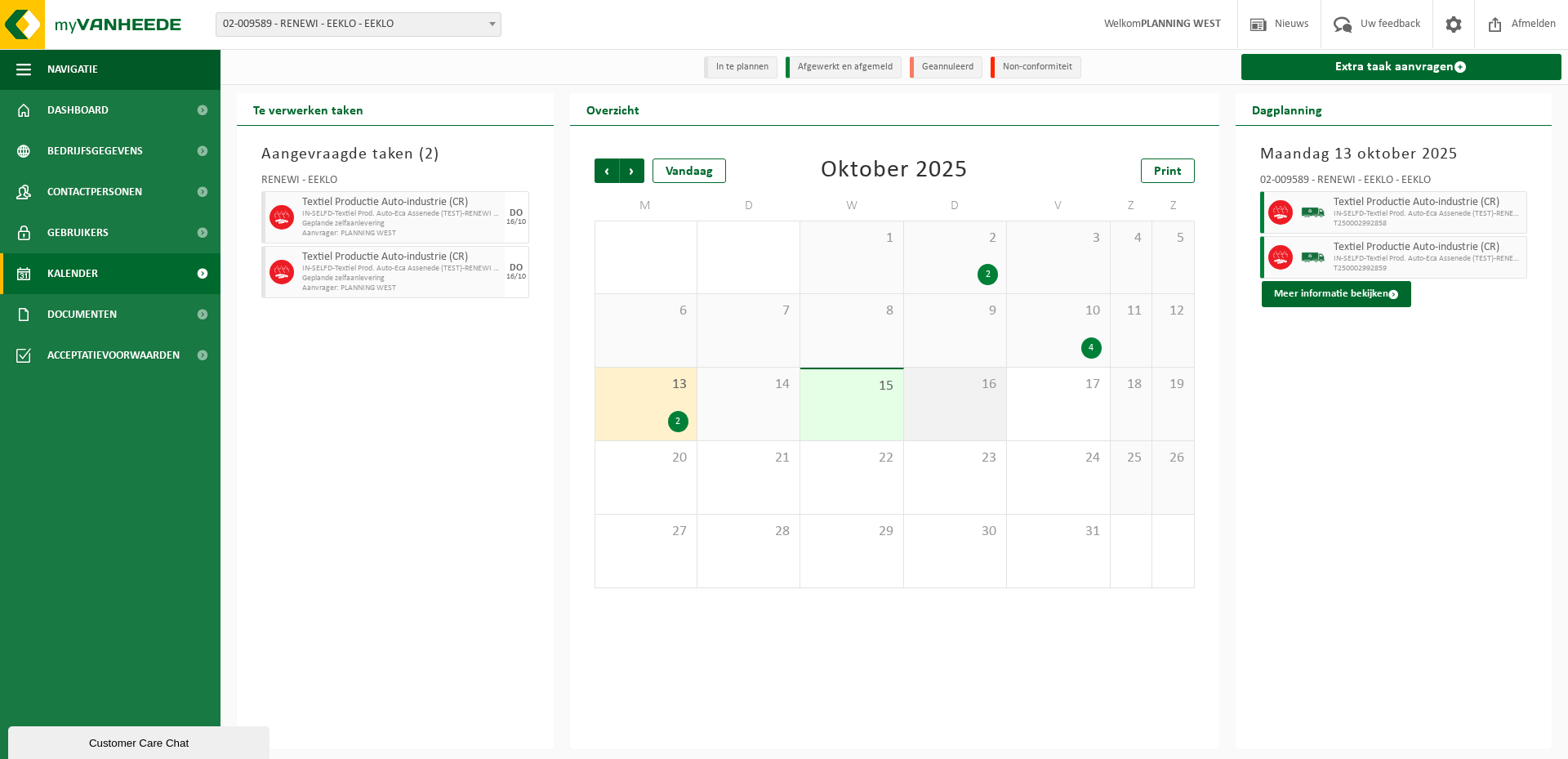
click at [922, 409] on div "16" at bounding box center [955, 404] width 102 height 72
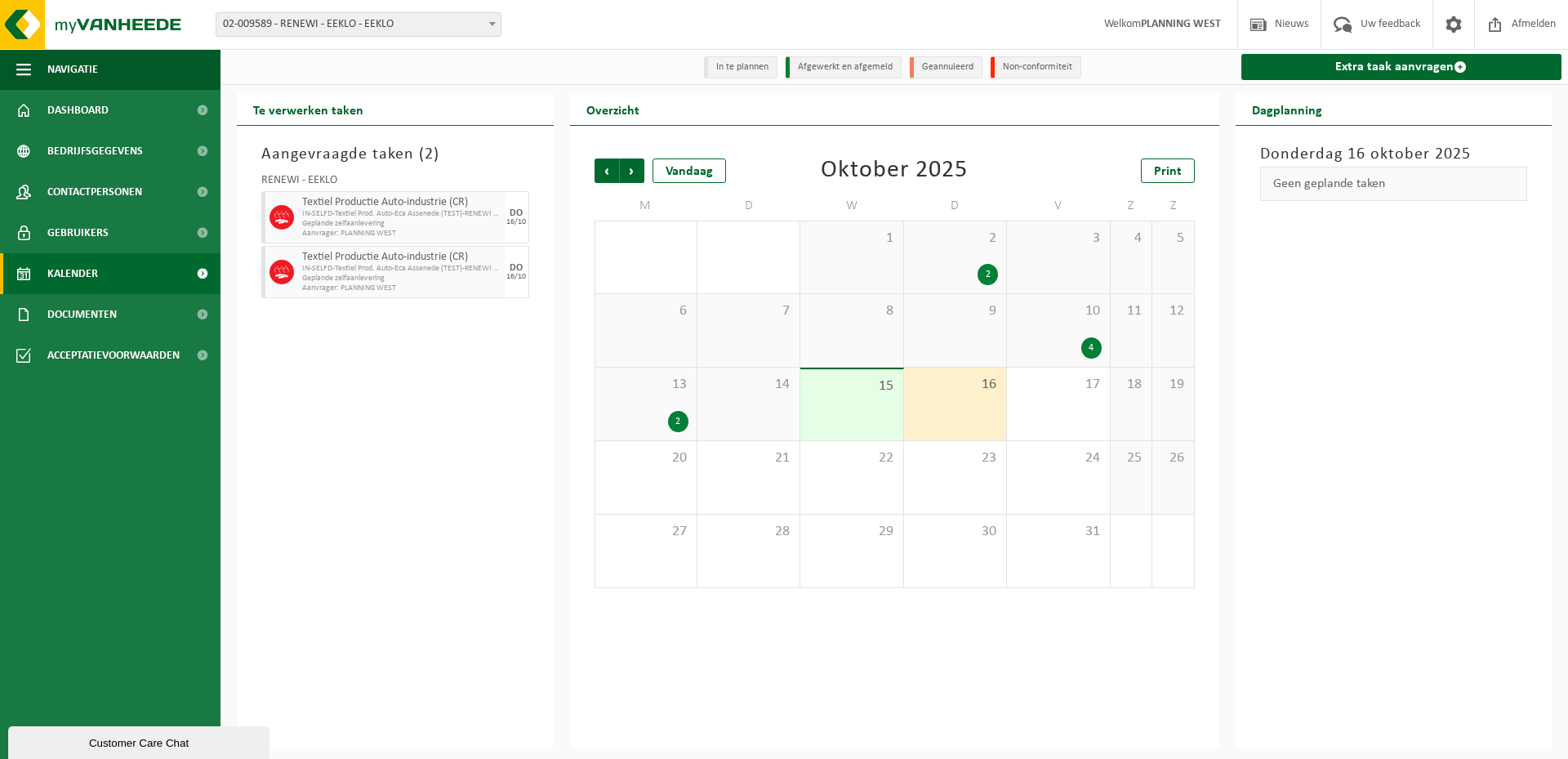
click at [388, 211] on span "IN-SELFD-Textiel Prod. Auto-Eca Assenede (TEST)-RENEWI EEKLO" at bounding box center [401, 214] width 199 height 10
click at [270, 227] on div at bounding box center [279, 217] width 37 height 52
click at [279, 225] on icon at bounding box center [282, 217] width 15 height 15
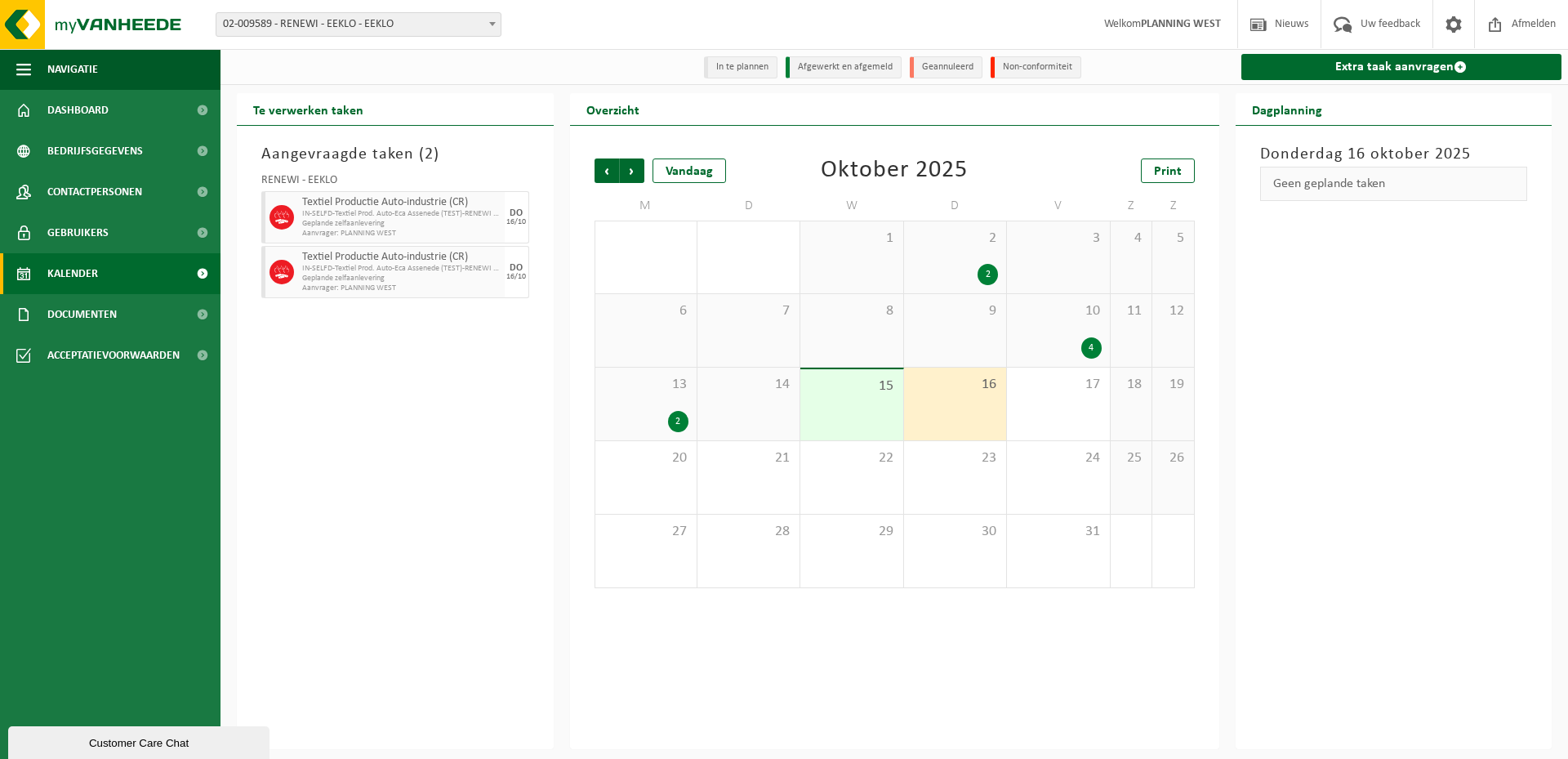
click at [279, 290] on div at bounding box center [279, 271] width 37 height 52
click at [288, 277] on icon at bounding box center [282, 275] width 13 height 3
click at [361, 264] on span "Textiel Productie Auto-industrie (CR)" at bounding box center [401, 257] width 199 height 13
click at [310, 219] on span "IN-SELFD-Textiel Prod. Auto-Eca Assenede (TEST)-RENEWI EEKLO" at bounding box center [401, 214] width 199 height 10
drag, startPoint x: 309, startPoint y: 283, endPoint x: 341, endPoint y: 200, distance: 89.0
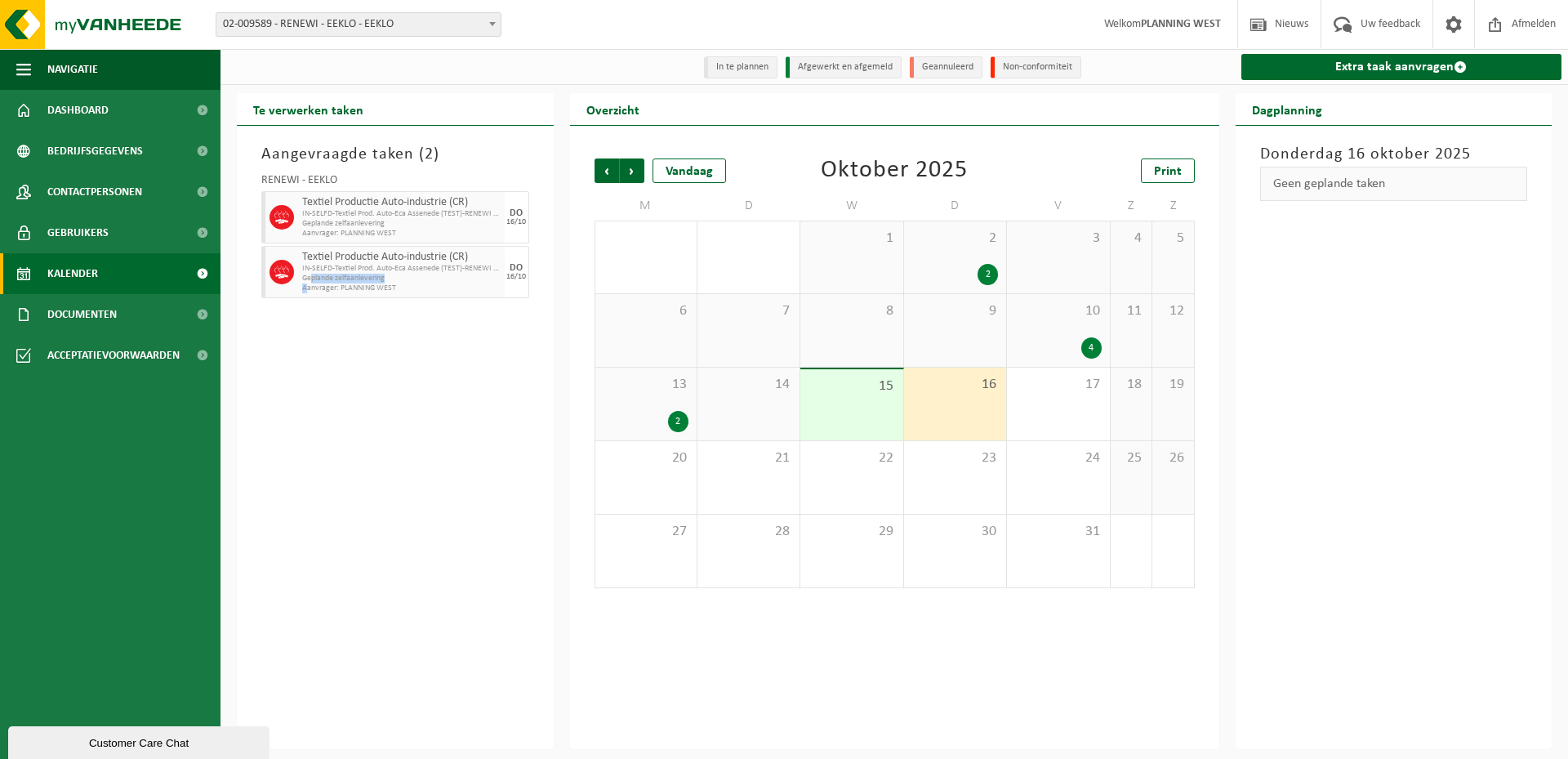
click at [311, 273] on div "Textiel Productie Auto-industrie (CR) IN-SELFD-Textiel Prod. Auto-Eca Assenede …" at bounding box center [401, 271] width 206 height 52
drag, startPoint x: 341, startPoint y: 200, endPoint x: 339, endPoint y: 320, distance: 120.0
click at [339, 299] on div "RENEWI - EEKLO Textiel Productie Auto-industrie (CR) IN-SELFD-Textiel Prod. Aut…" at bounding box center [395, 233] width 284 height 134
click at [341, 287] on div "Aangevraagde taken ( 2 ) RENEWI - EEKLO Textiel Productie Auto-industrie (CR) I…" at bounding box center [395, 437] width 317 height 623
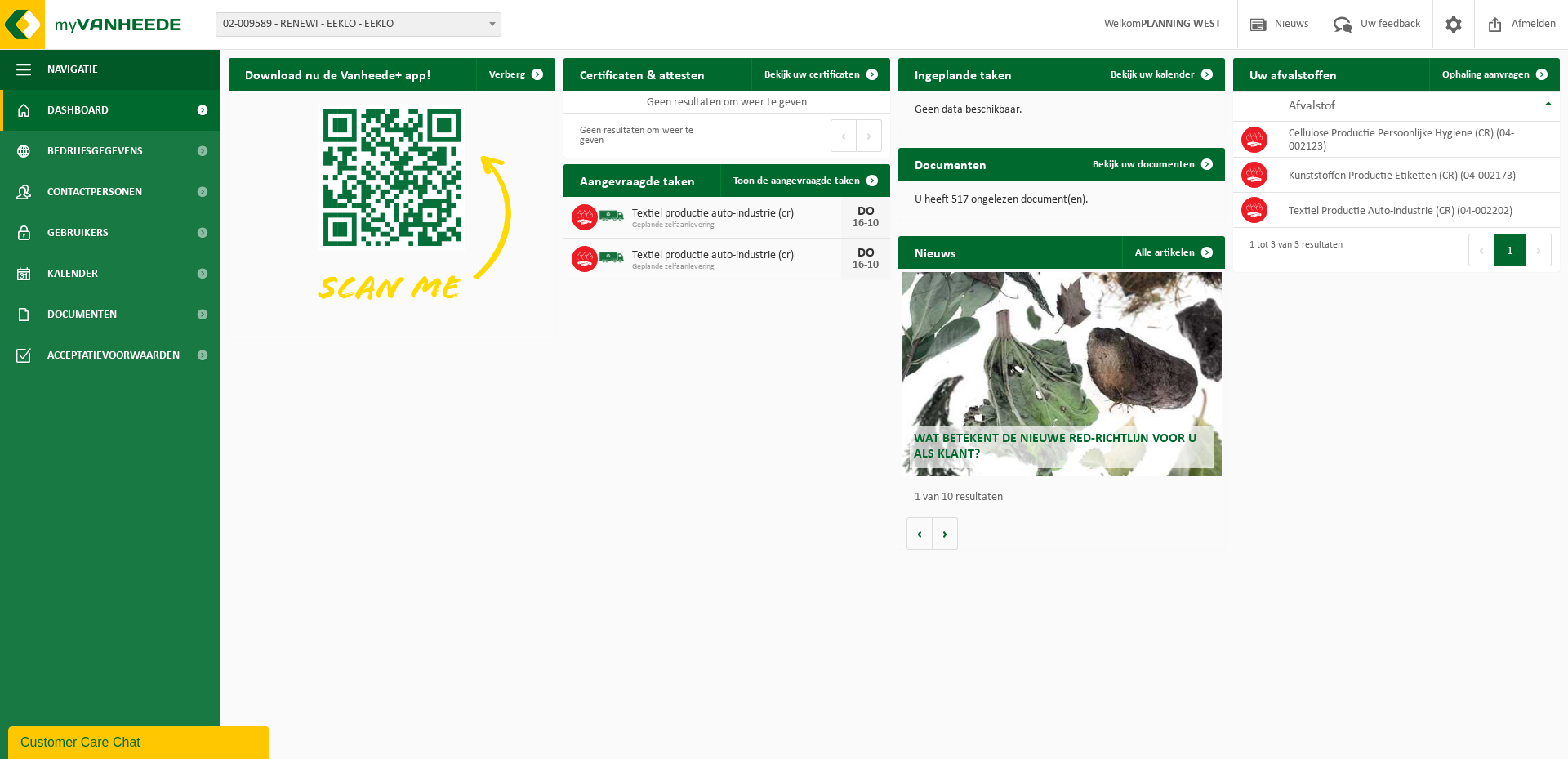
click at [703, 227] on span "Geplande zelfaanlevering" at bounding box center [736, 226] width 209 height 10
click at [595, 260] on span at bounding box center [584, 258] width 26 height 26
drag, startPoint x: 649, startPoint y: 214, endPoint x: 649, endPoint y: 268, distance: 54.0
click at [649, 219] on span "Textiel productie auto-industrie (cr)" at bounding box center [736, 214] width 209 height 13
click at [680, 242] on div "Textiel productie auto-industrie (cr) Geplande zelfaanlevering [DATE]" at bounding box center [726, 259] width 327 height 41
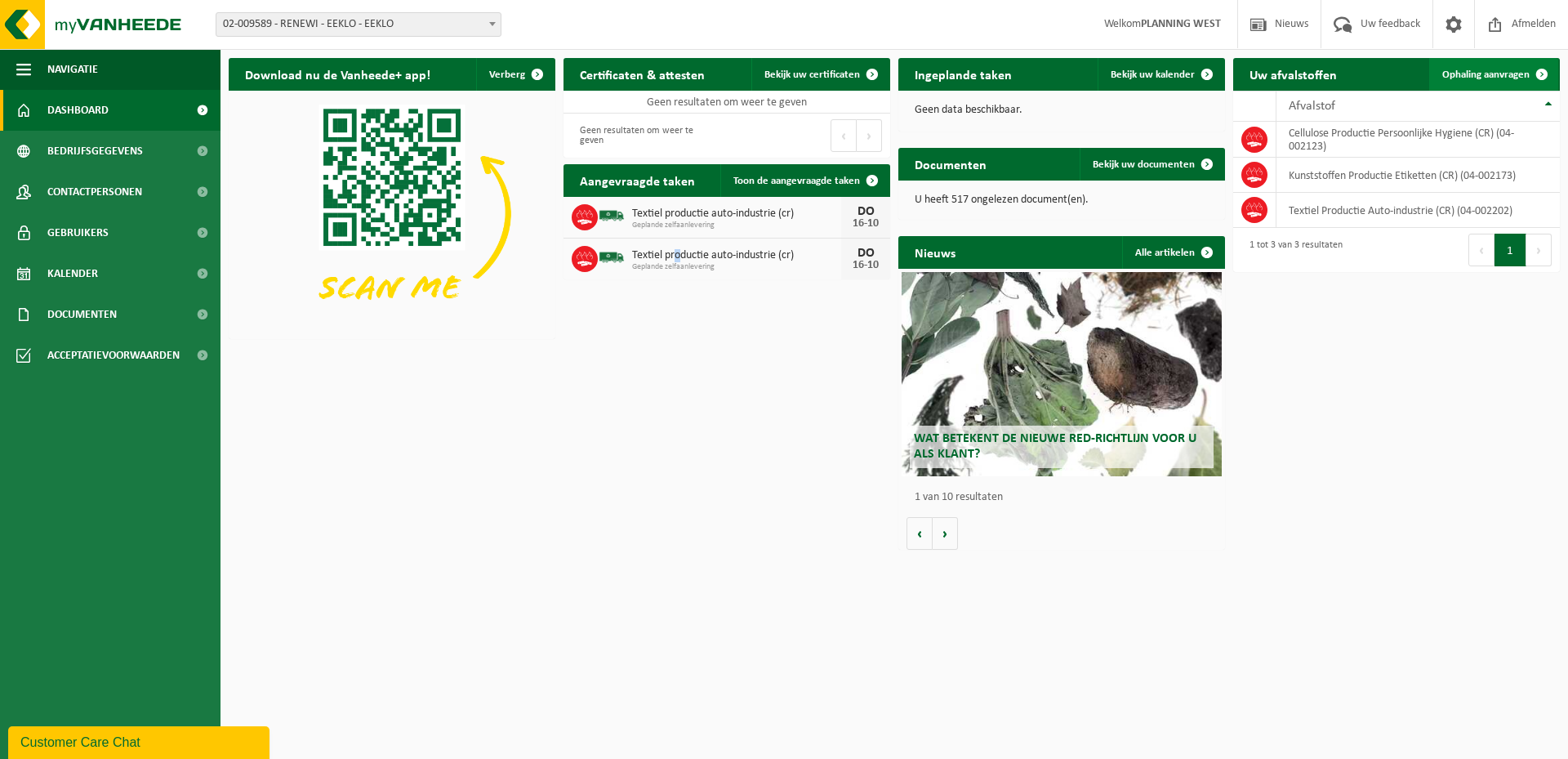
click at [1502, 77] on span "Ophaling aanvragen" at bounding box center [1486, 74] width 87 height 11
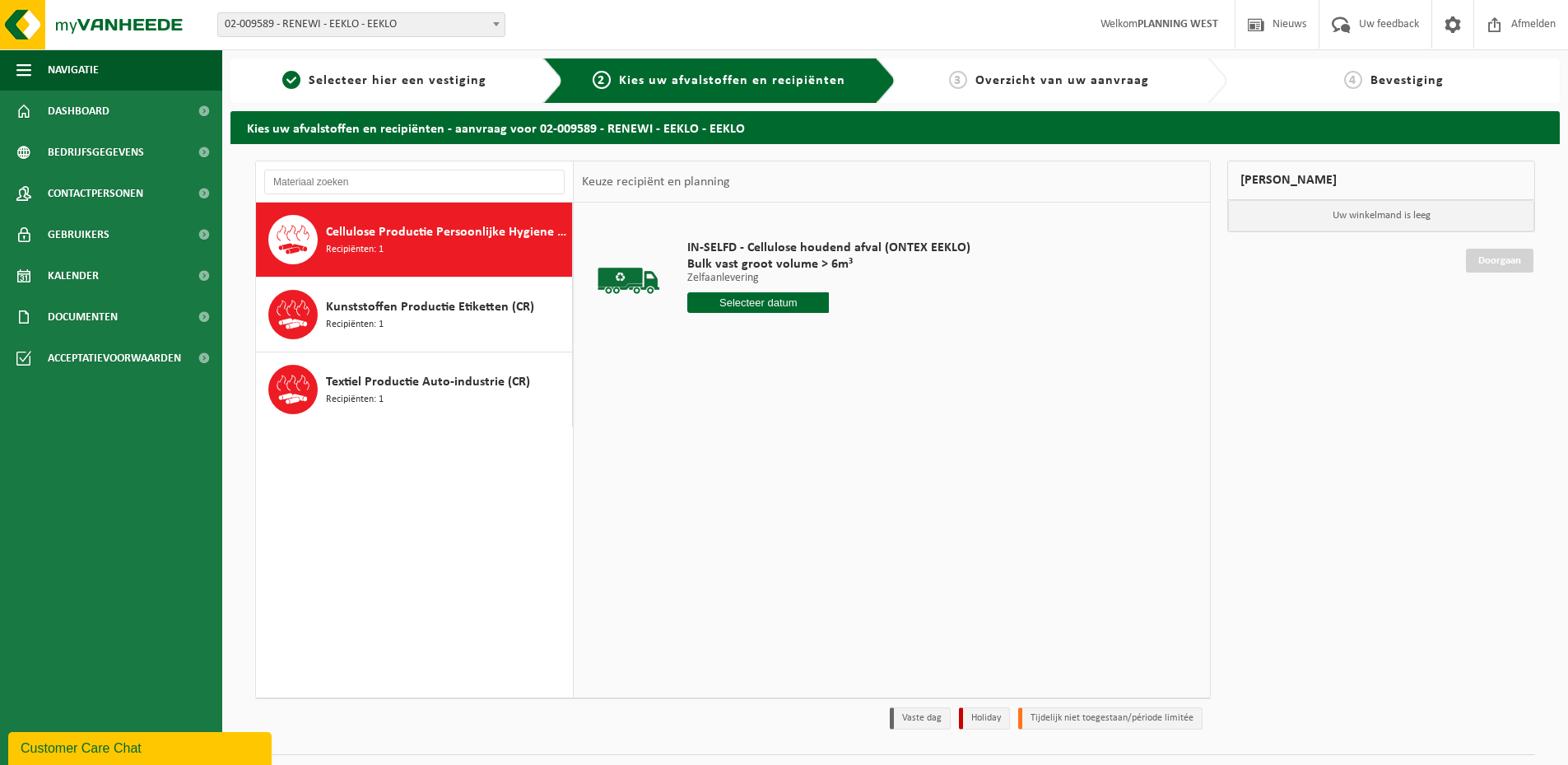
click at [775, 299] on input "text" at bounding box center [758, 303] width 142 height 21
click at [795, 455] on div "16" at bounding box center [790, 448] width 29 height 26
type input "Van 2025-10-16"
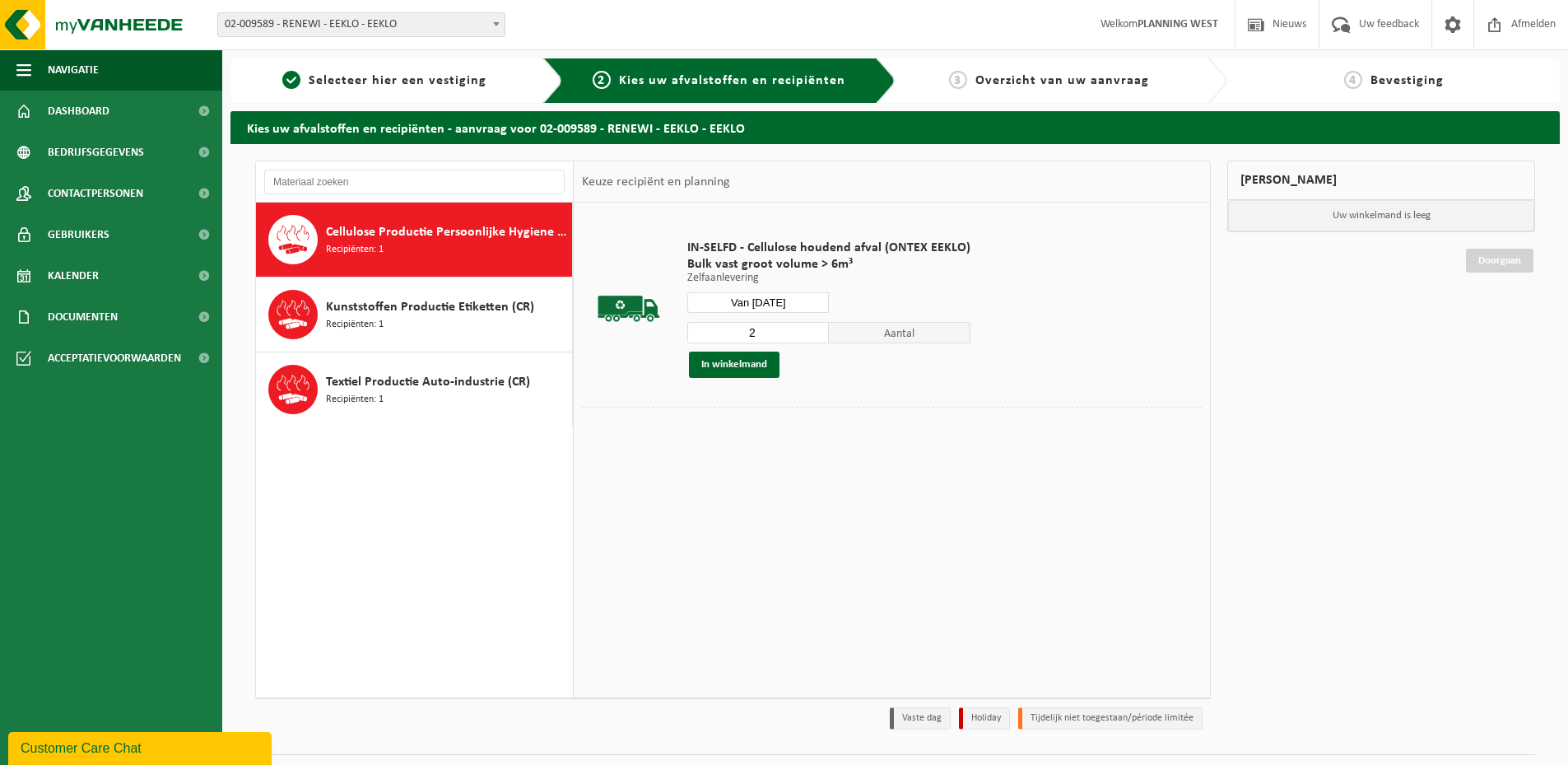
type input "2"
click at [808, 328] on input "2" at bounding box center [758, 333] width 142 height 22
click at [792, 456] on div "IN-SELFD - Cellulose houdend afval (ONTEX EEKLO) Bulk vast groot volume > 6m³ Z…" at bounding box center [891, 450] width 636 height 494
click at [700, 369] on button "In winkelmand" at bounding box center [735, 364] width 91 height 26
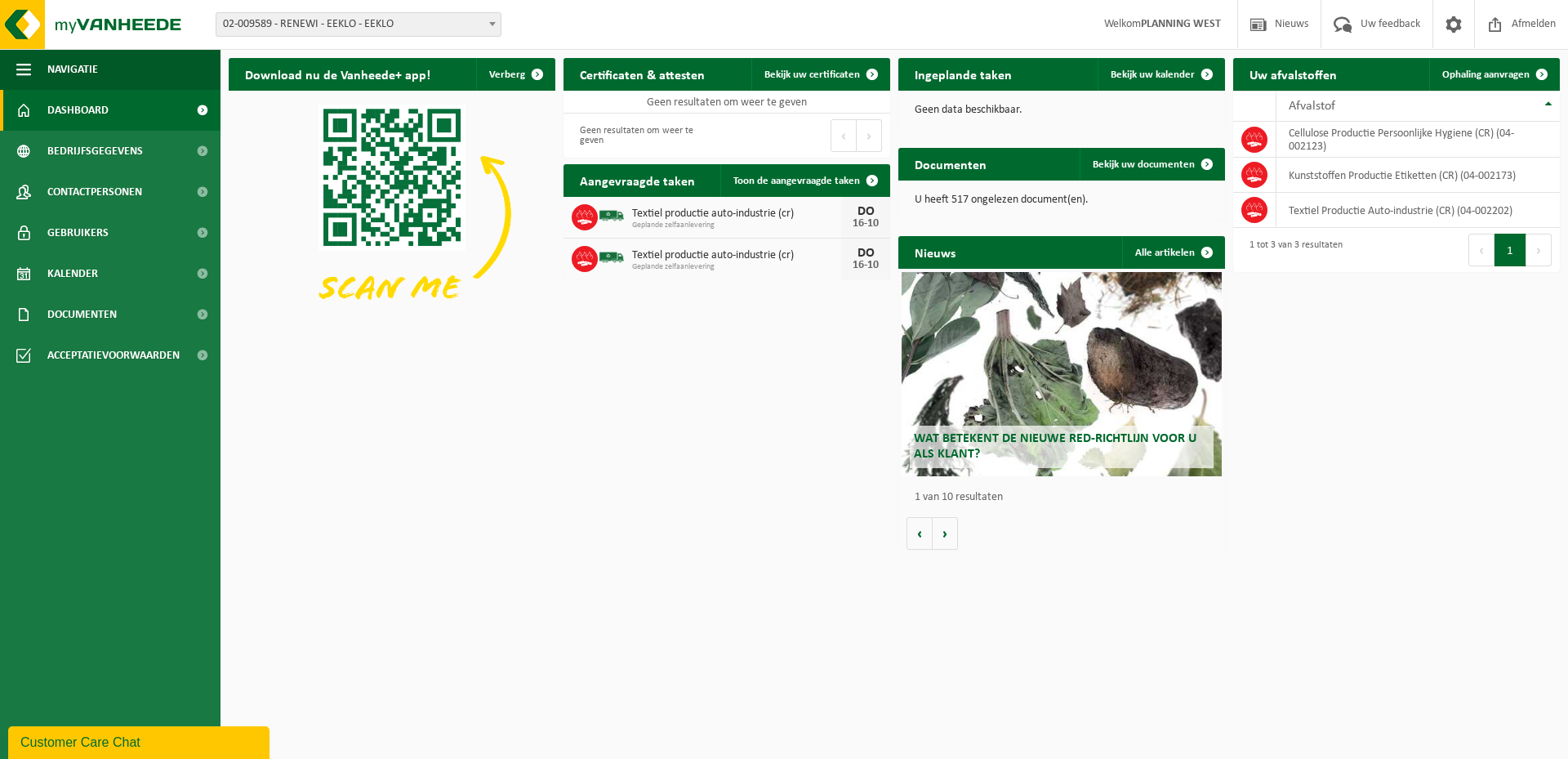
click at [874, 210] on div "DO" at bounding box center [865, 211] width 32 height 13
click at [580, 228] on span at bounding box center [584, 216] width 26 height 26
click at [623, 215] on img at bounding box center [611, 215] width 27 height 27
click at [626, 216] on div "Textiel productie auto-industrie (cr) Geplande zelfaanlevering" at bounding box center [732, 217] width 217 height 25
click at [628, 214] on div "Textiel productie auto-industrie (cr) Geplande zelfaanlevering" at bounding box center [732, 217] width 217 height 25
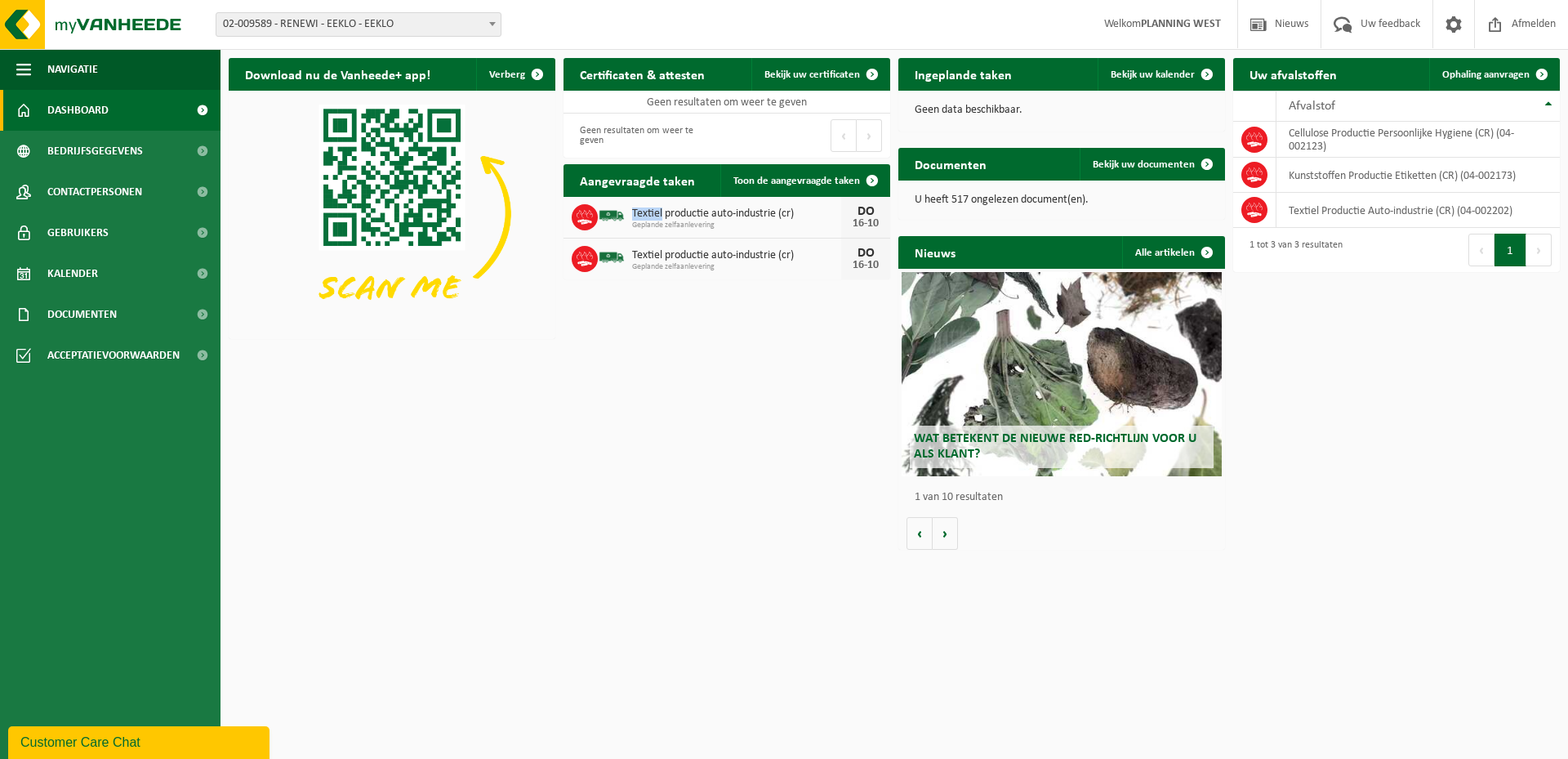
click at [629, 212] on div "Textiel productie auto-industrie (cr) Geplande zelfaanlevering" at bounding box center [732, 217] width 217 height 25
click at [720, 209] on span "Textiel productie auto-industrie (cr)" at bounding box center [736, 214] width 209 height 13
click at [735, 216] on span "Textiel productie auto-industrie (cr)" at bounding box center [736, 214] width 209 height 13
click at [821, 177] on span "Toon de aangevraagde taken" at bounding box center [797, 181] width 126 height 11
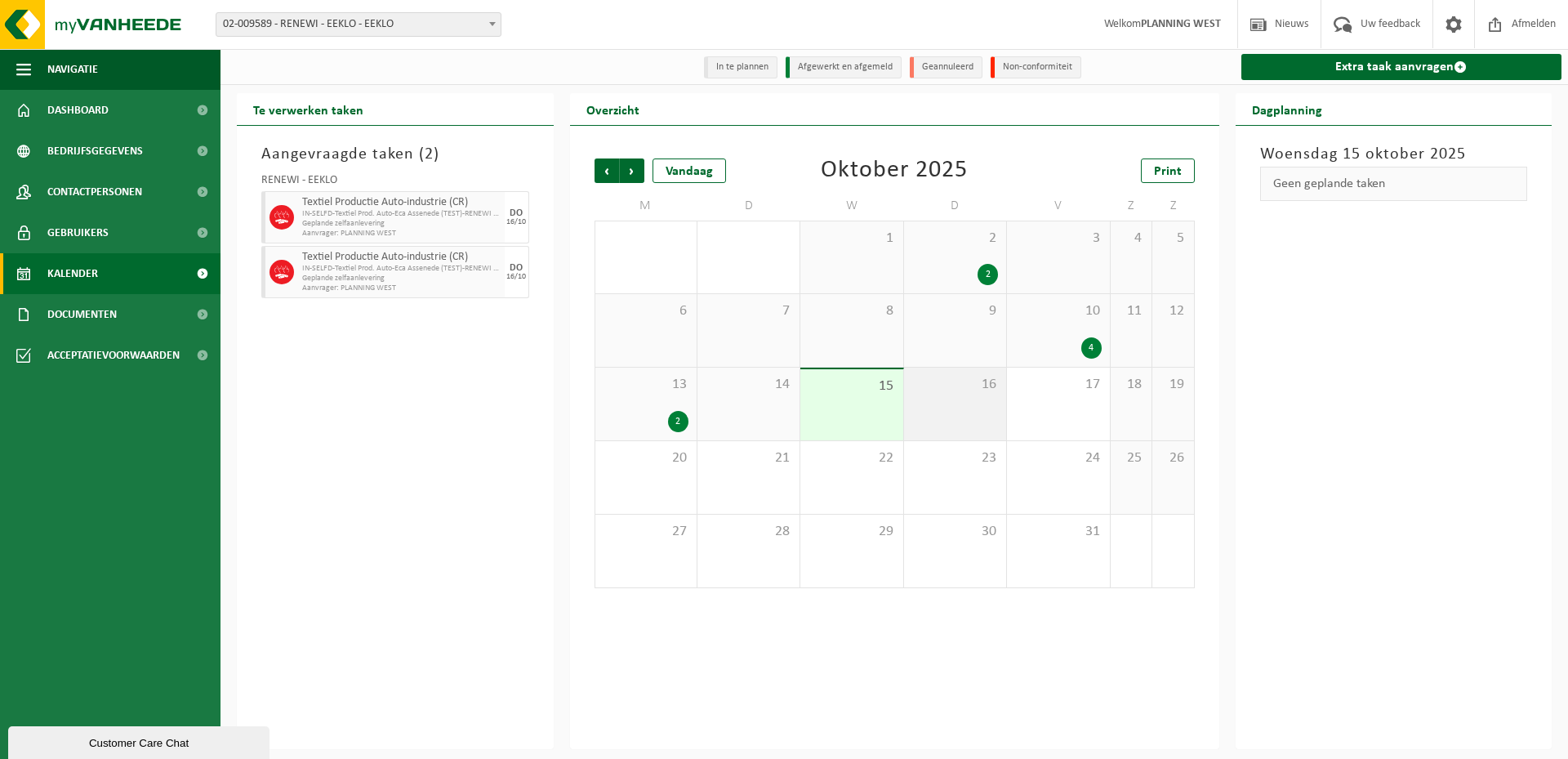
click at [953, 411] on div "16" at bounding box center [955, 404] width 102 height 72
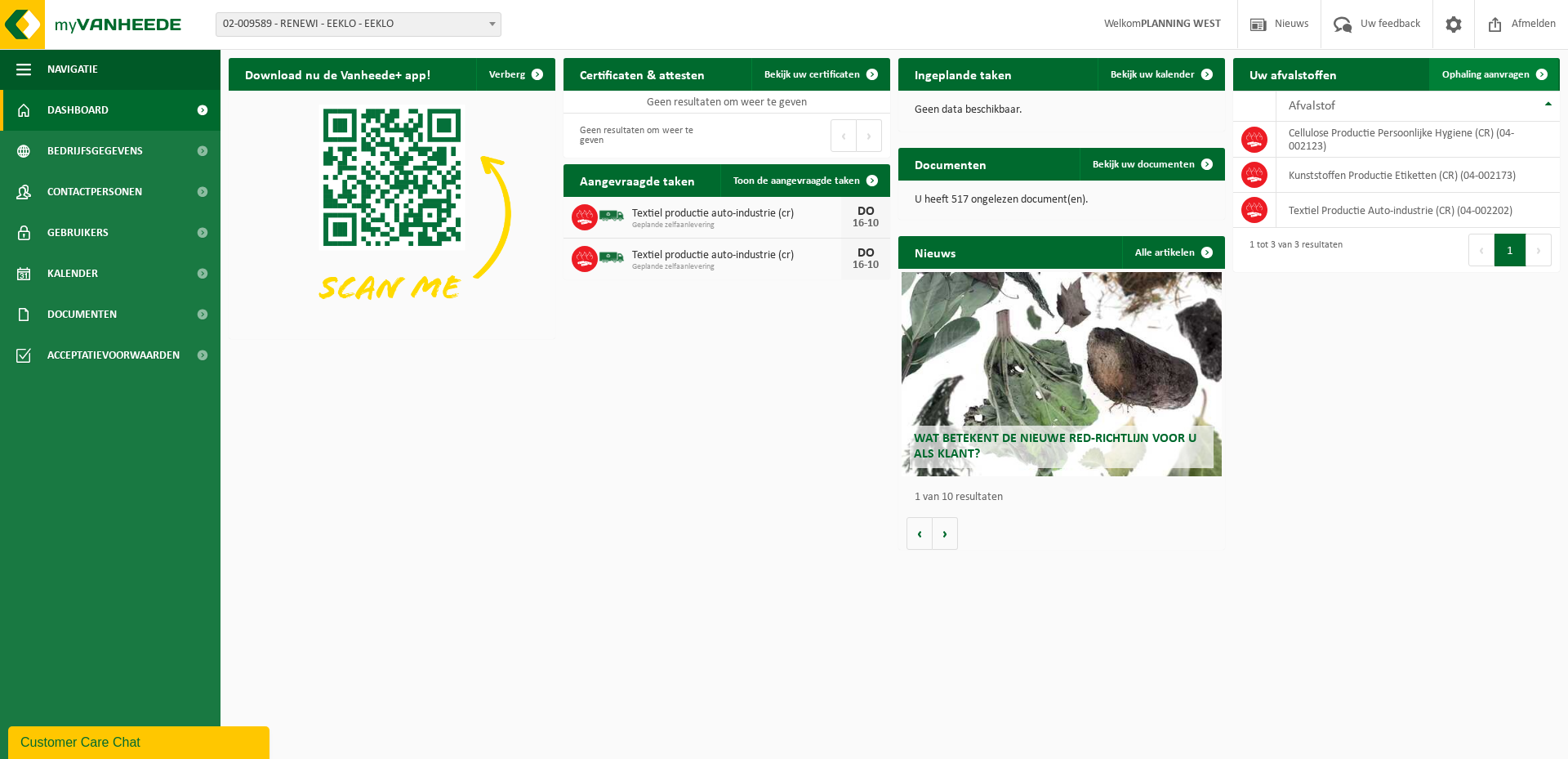
click at [1497, 73] on span "Ophaling aanvragen" at bounding box center [1486, 74] width 87 height 11
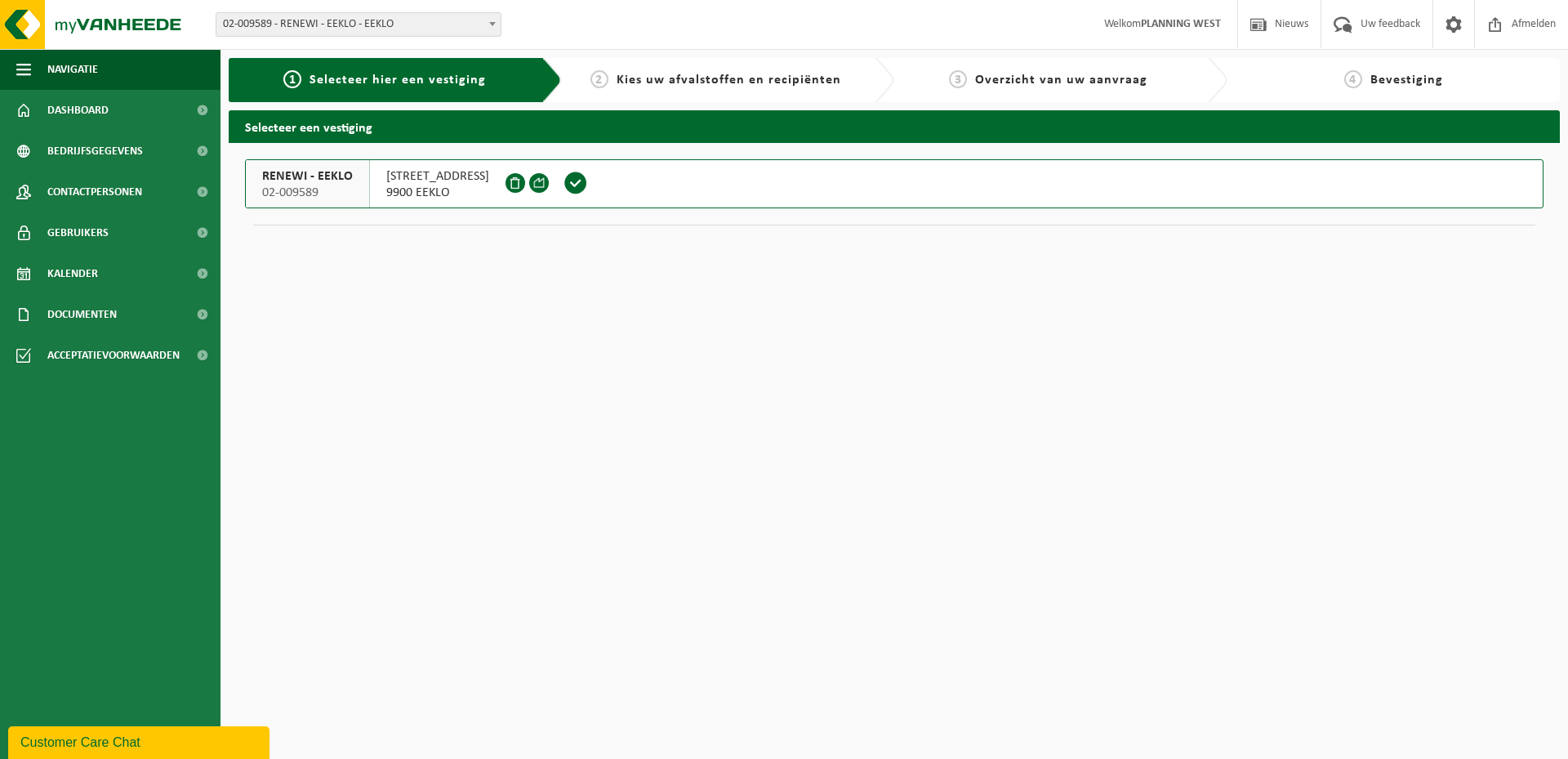
click at [563, 186] on span at bounding box center [575, 182] width 24 height 24
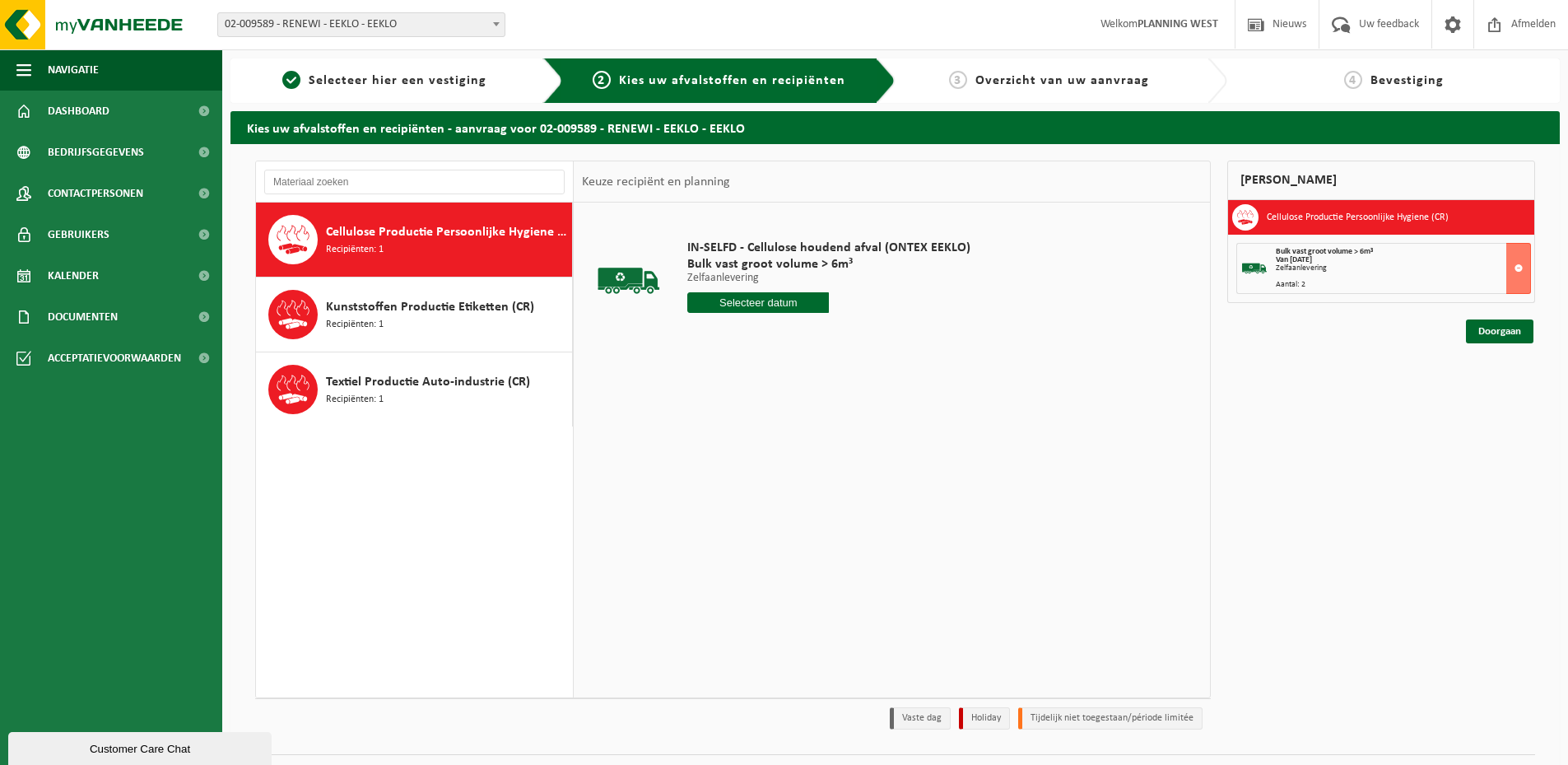
click at [766, 303] on input "text" at bounding box center [758, 303] width 142 height 21
click at [793, 445] on div "16" at bounding box center [790, 448] width 29 height 26
type input "Van 2025-10-16"
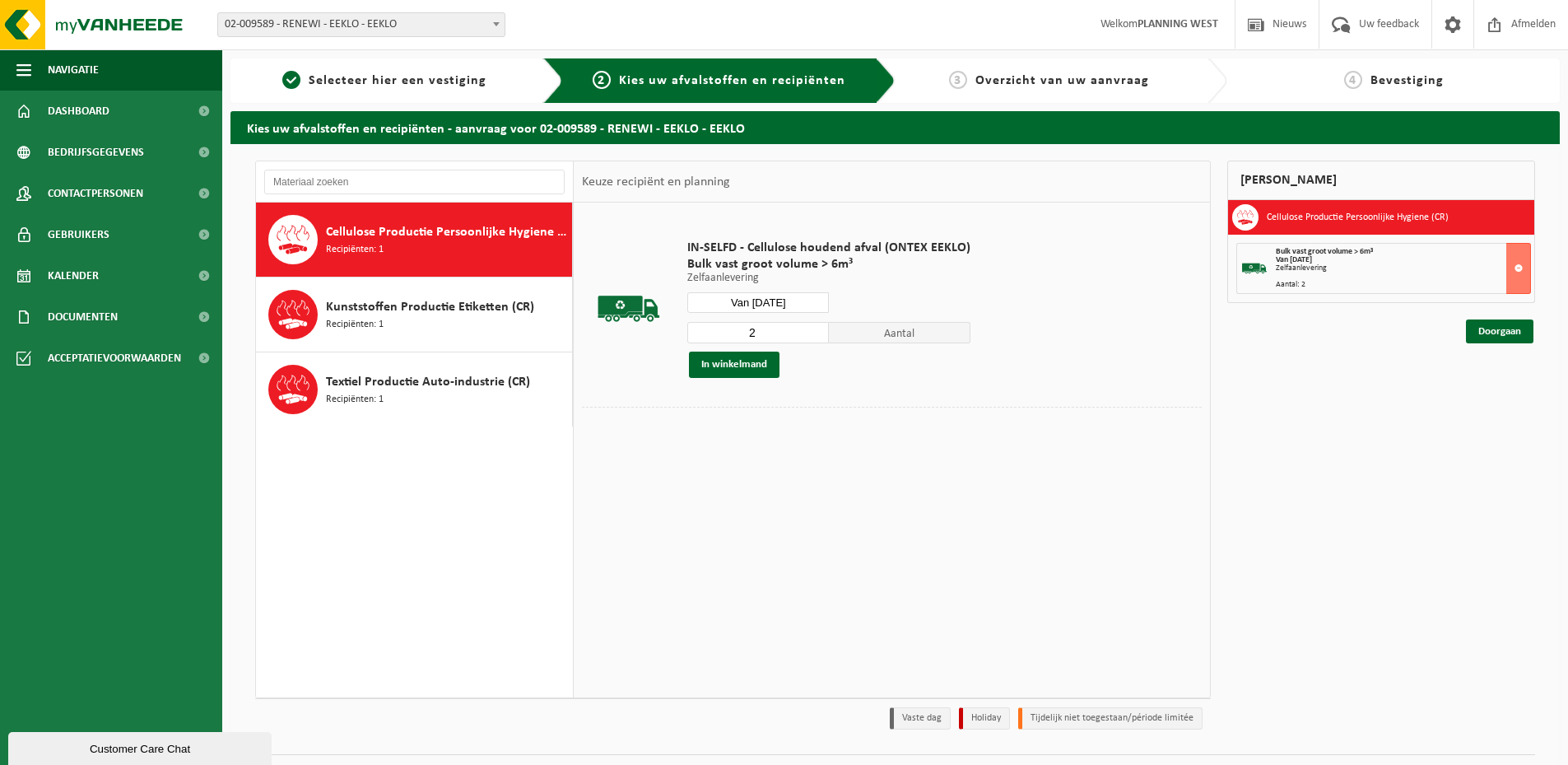
type input "2"
click at [815, 330] on input "2" at bounding box center [758, 333] width 142 height 22
click at [746, 368] on button "In winkelmand" at bounding box center [735, 364] width 91 height 26
click at [1511, 338] on link "Doorgaan" at bounding box center [1499, 331] width 68 height 23
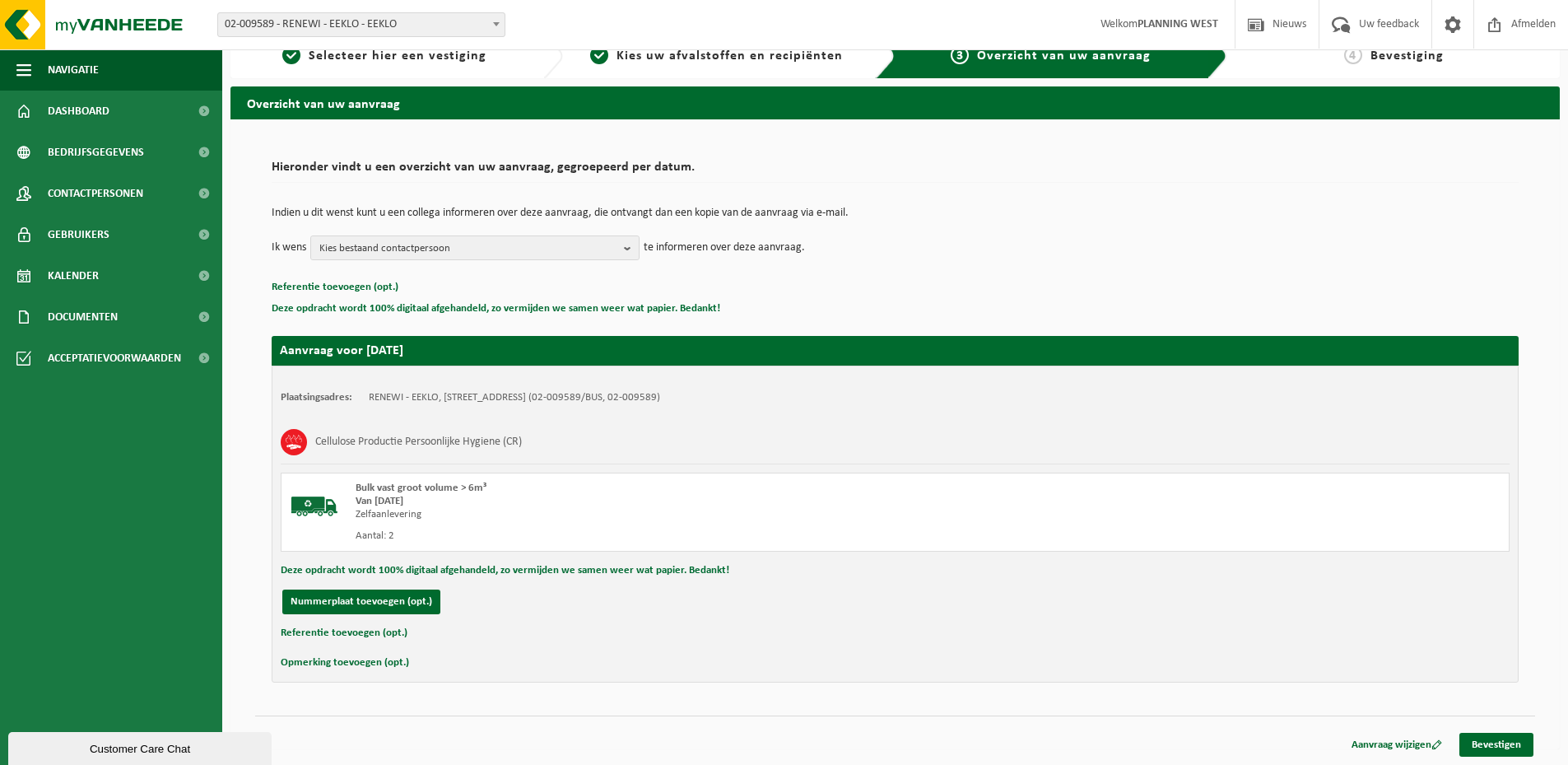
scroll to position [25, 0]
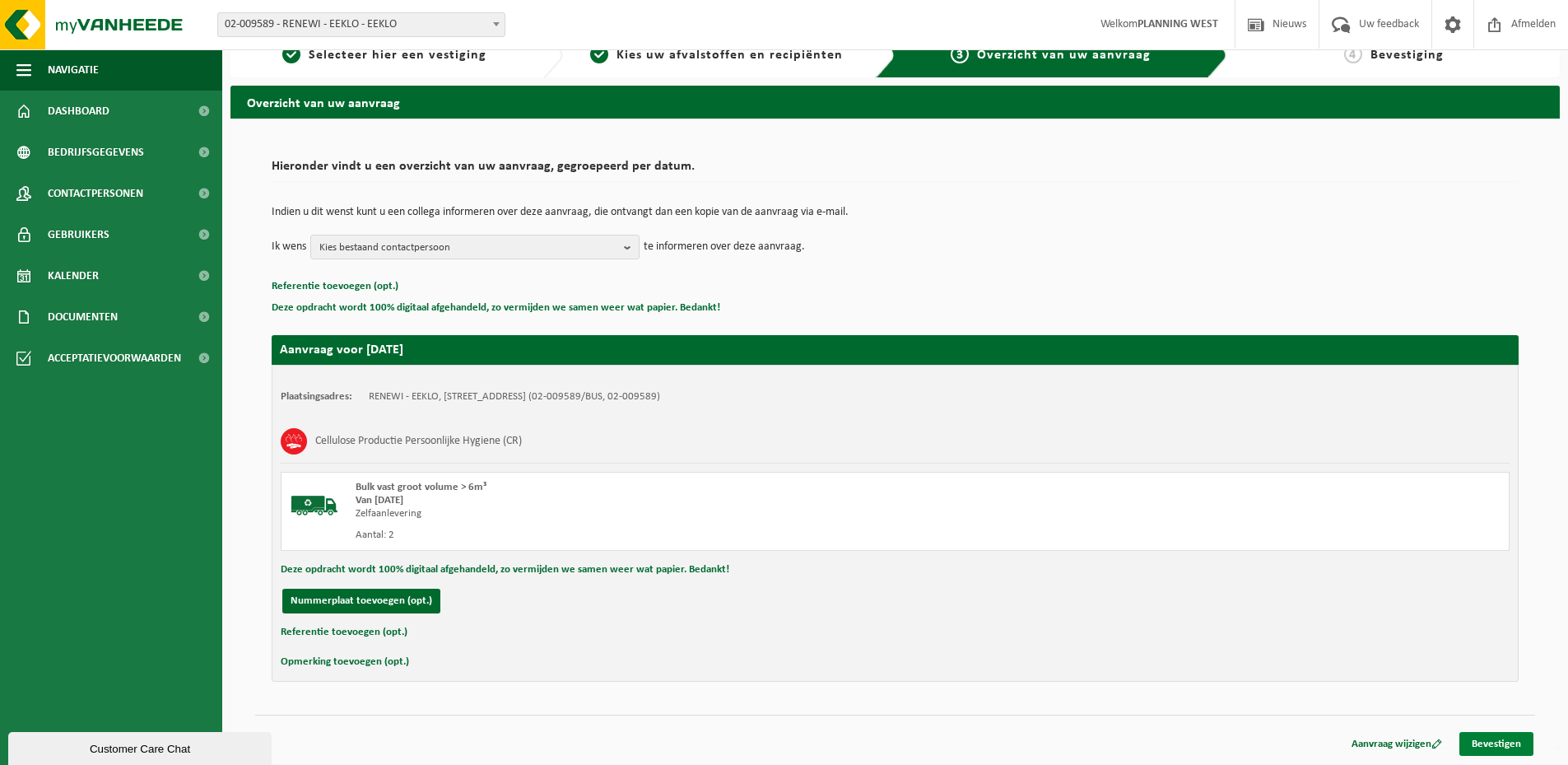
click at [1519, 743] on link "Bevestigen" at bounding box center [1497, 744] width 74 height 23
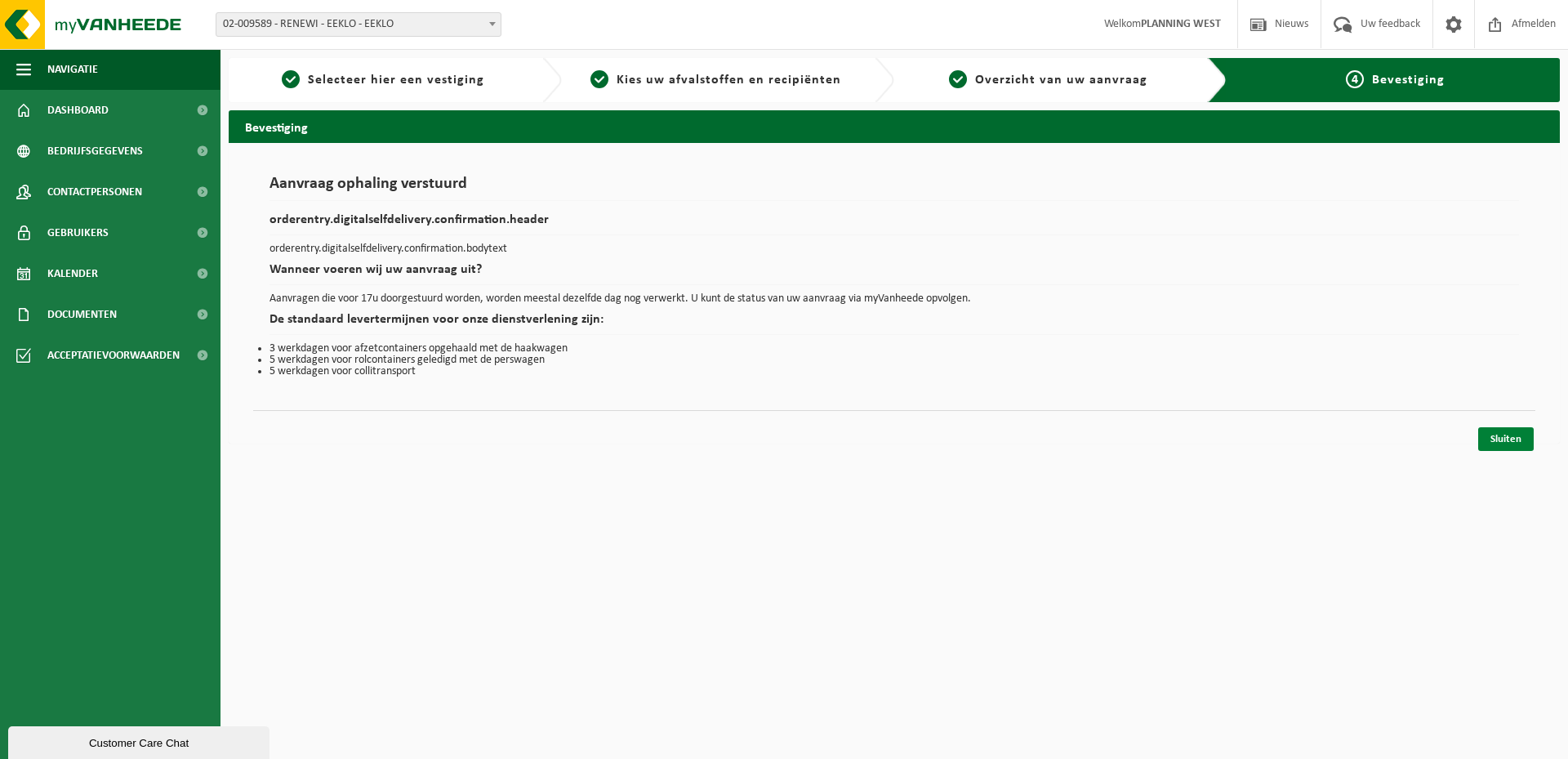
click at [1501, 448] on link "Sluiten" at bounding box center [1506, 439] width 56 height 23
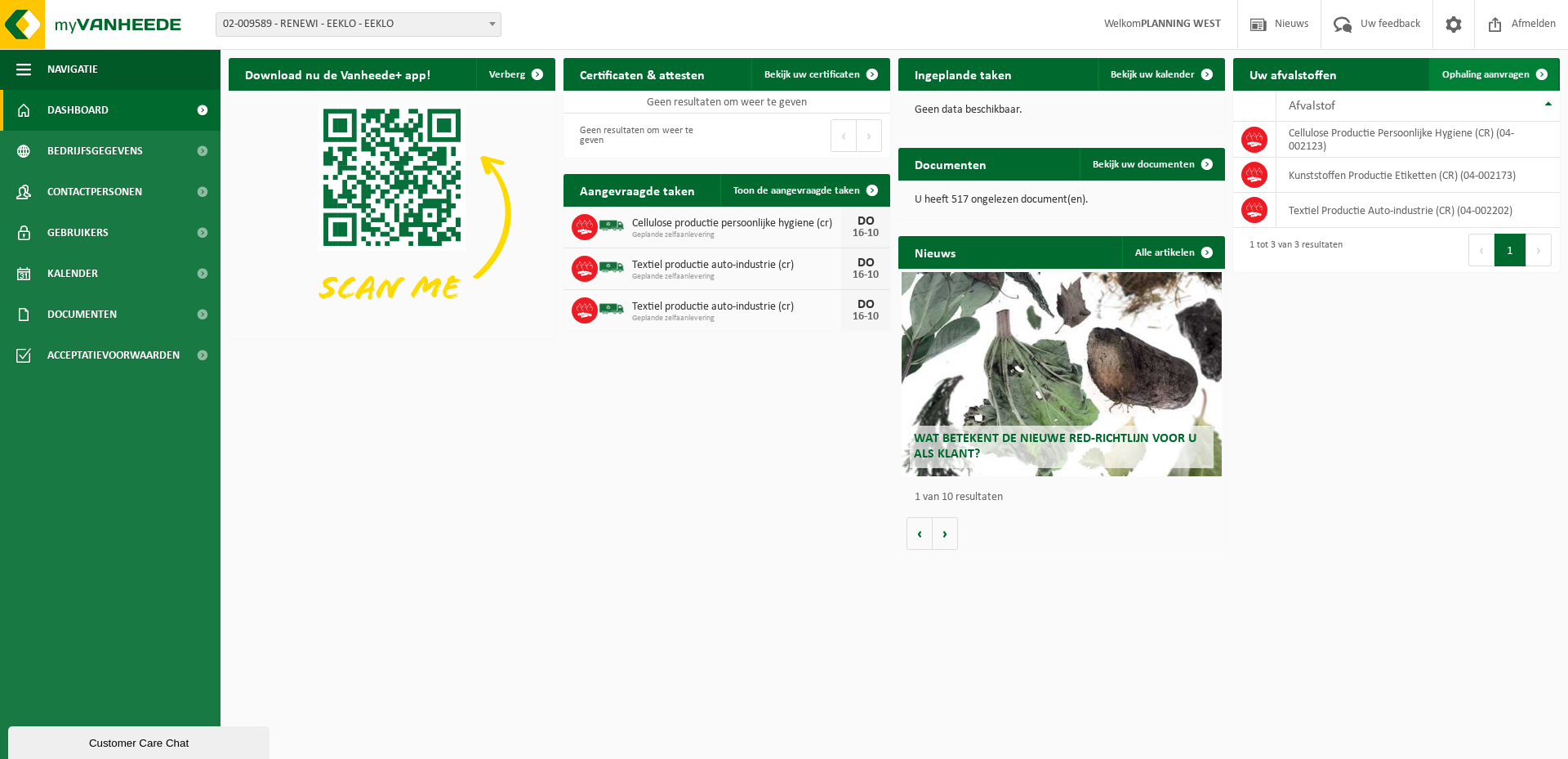
click at [1515, 82] on link "Ophaling aanvragen" at bounding box center [1493, 74] width 129 height 32
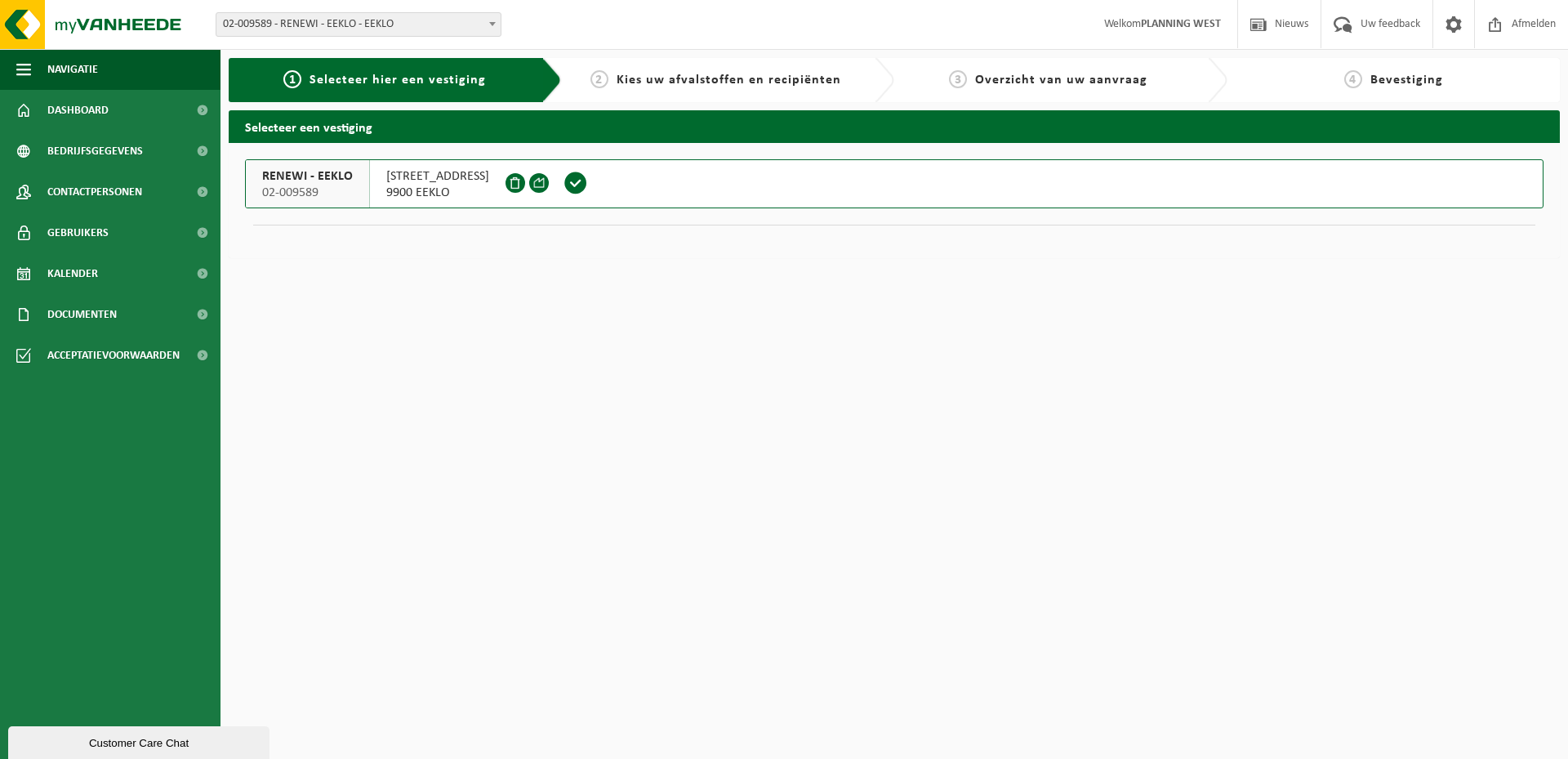
click at [563, 183] on span at bounding box center [575, 182] width 24 height 24
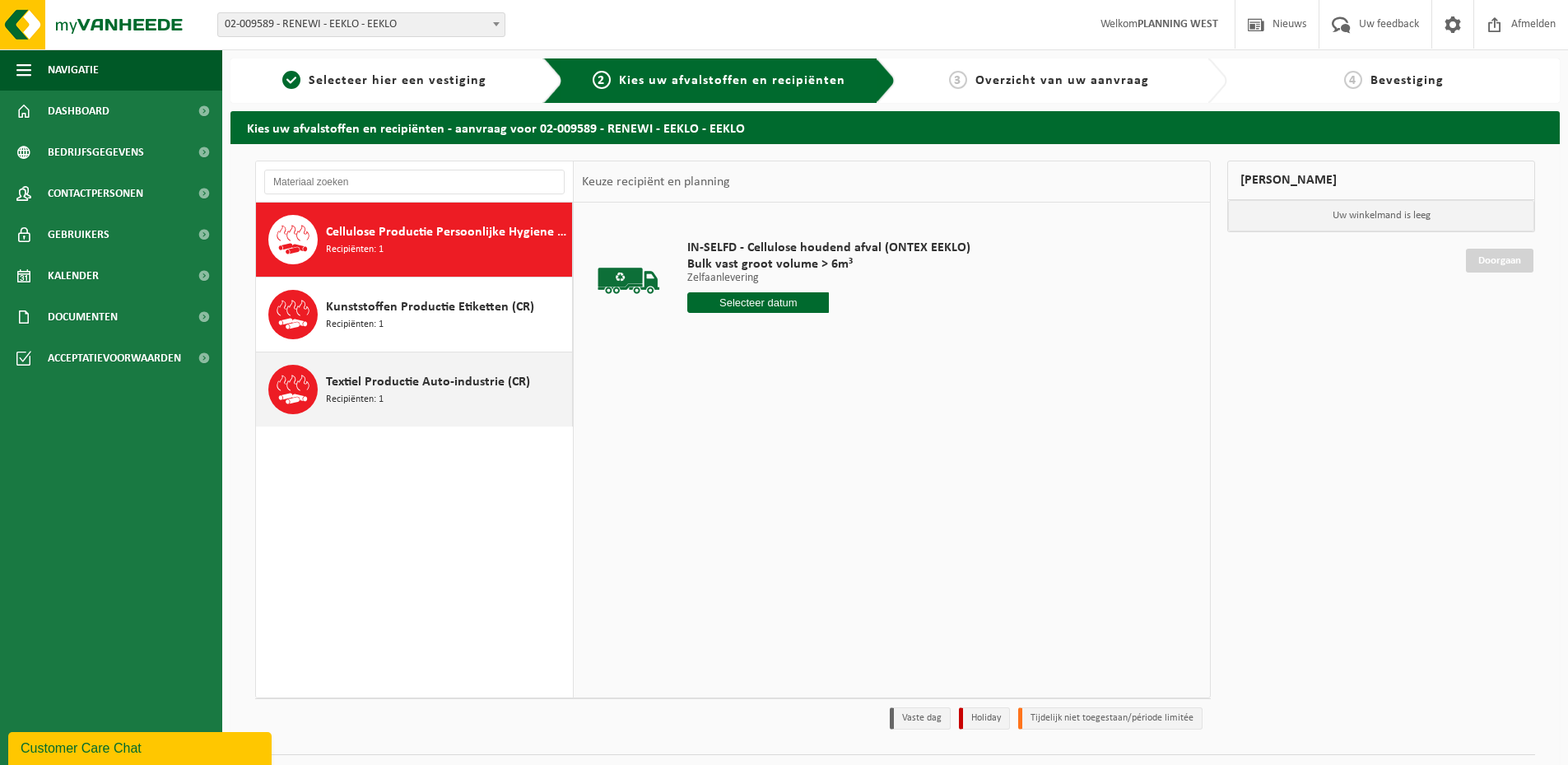
click at [406, 400] on div "Textiel Productie Auto-industrie (CR) Recipiënten: 1" at bounding box center [447, 389] width 242 height 49
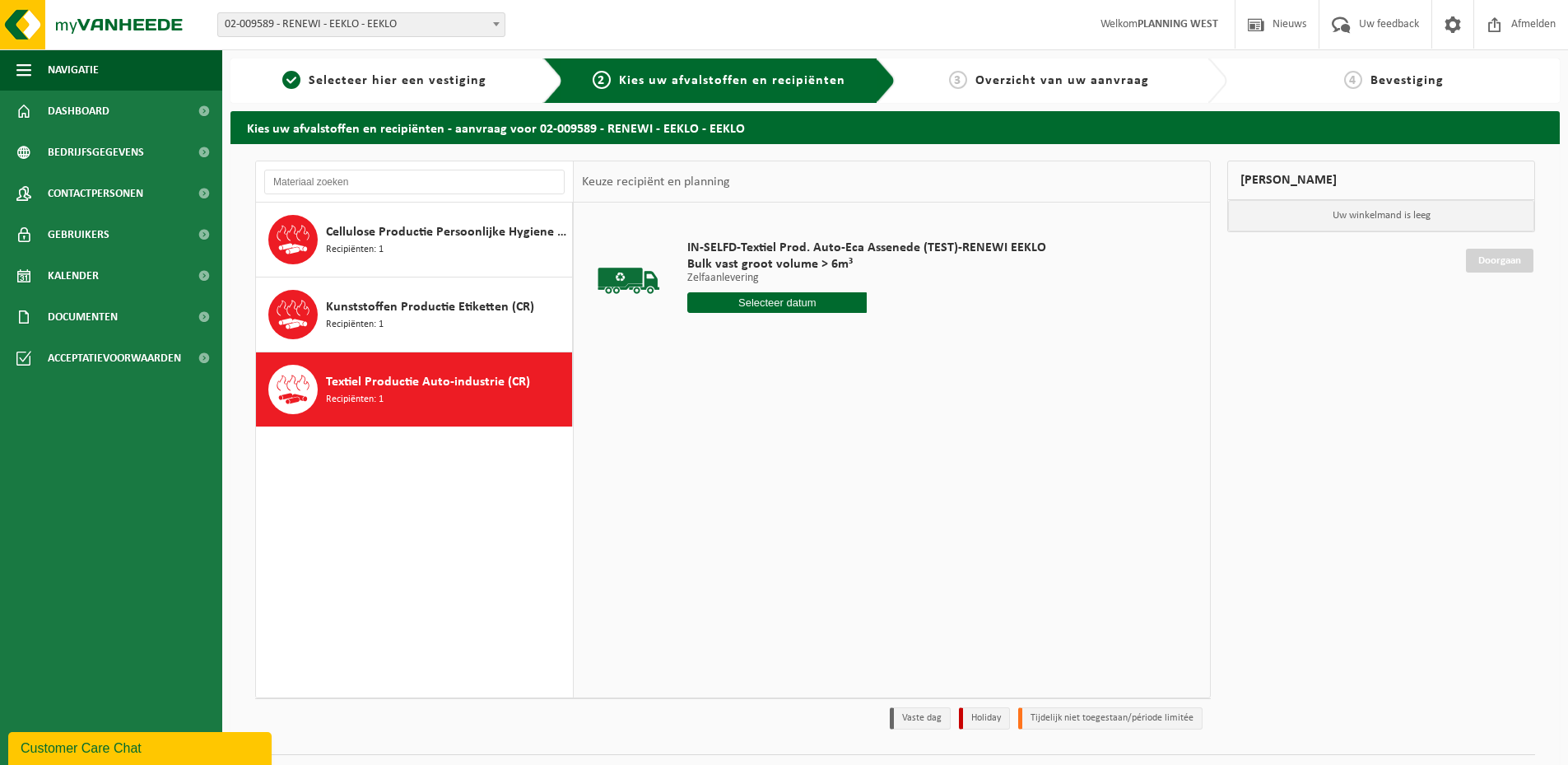
click at [837, 300] on input "text" at bounding box center [777, 303] width 179 height 21
click at [793, 454] on div "16" at bounding box center [790, 448] width 29 height 26
type input "Van [DATE]"
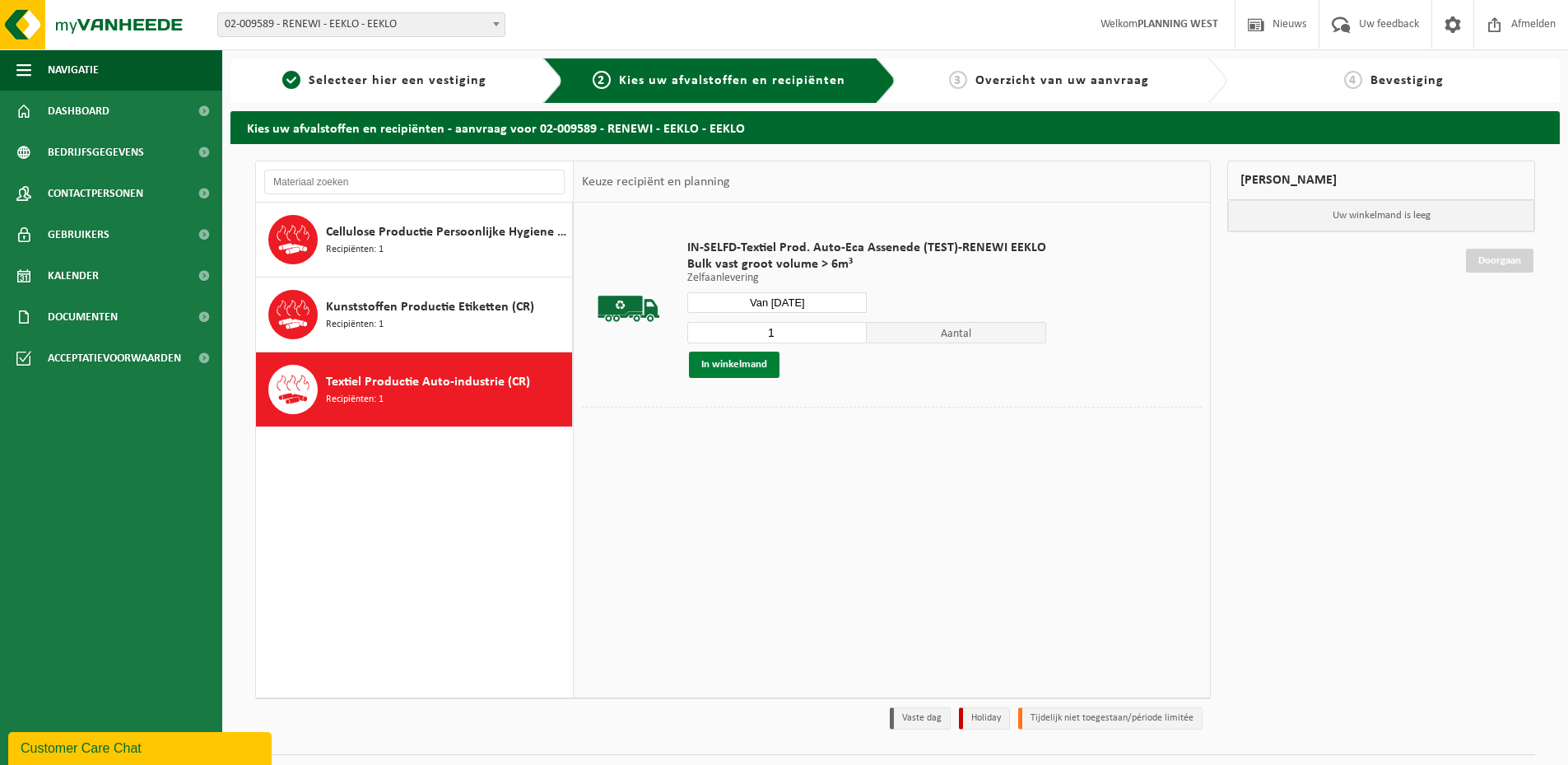
click at [761, 362] on button "In winkelmand" at bounding box center [735, 364] width 91 height 26
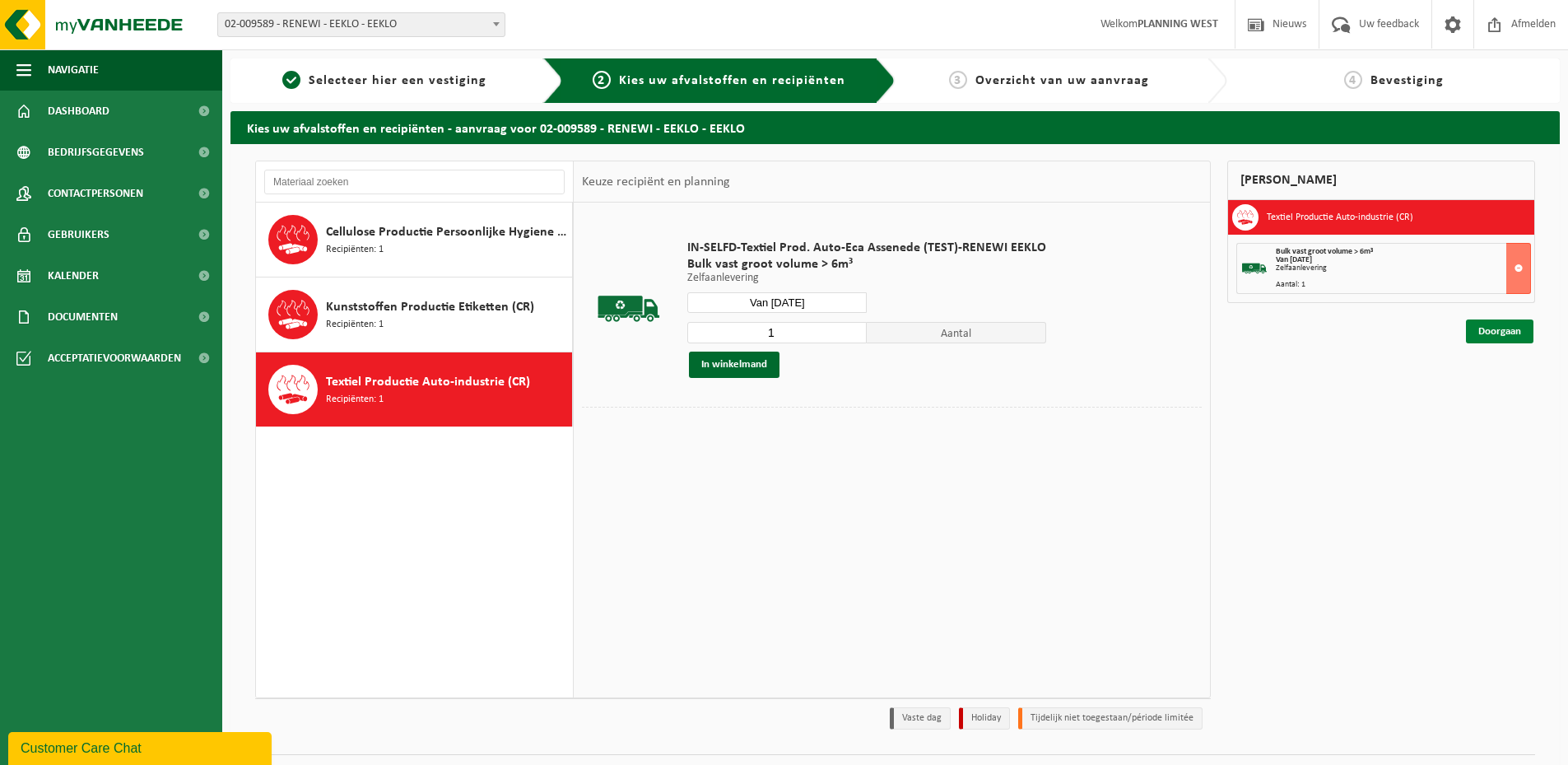
click at [1501, 332] on link "Doorgaan" at bounding box center [1499, 331] width 68 height 23
